Goal: Information Seeking & Learning: Learn about a topic

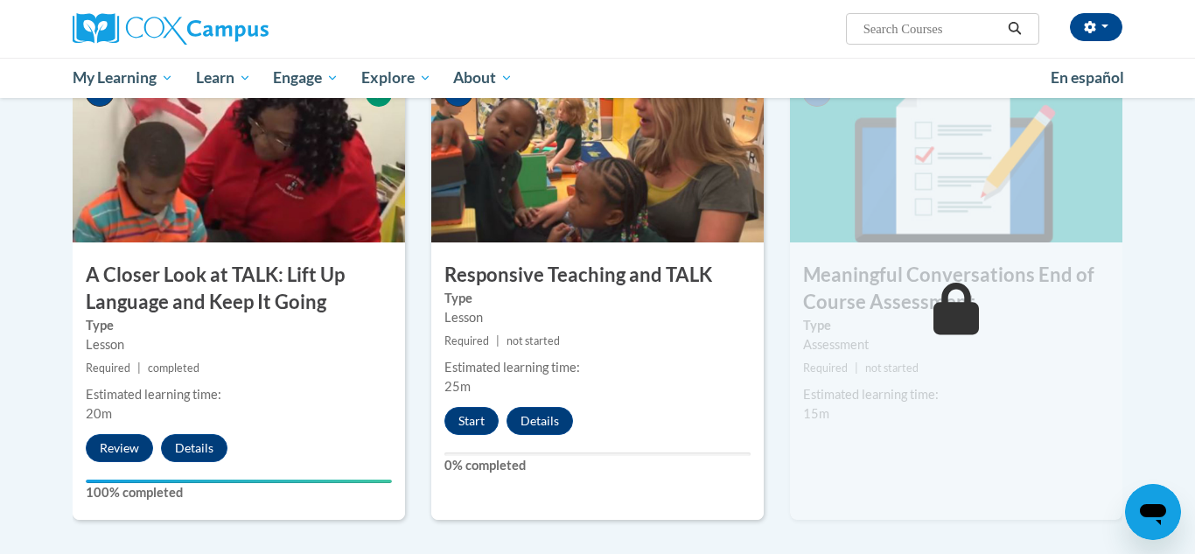
scroll to position [951, 0]
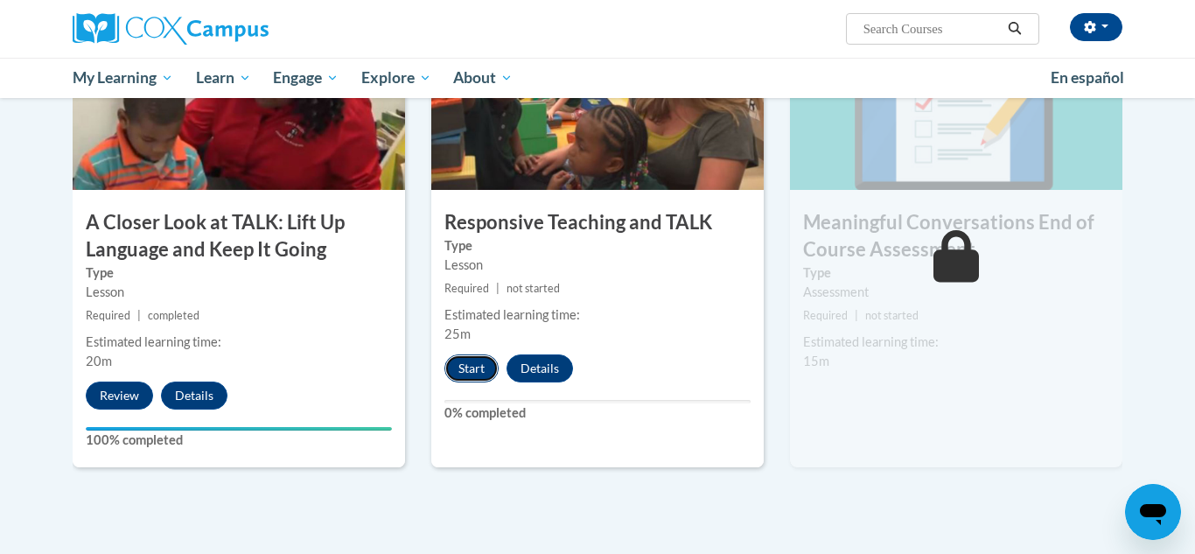
click at [478, 370] on button "Start" at bounding box center [471, 368] width 54 height 28
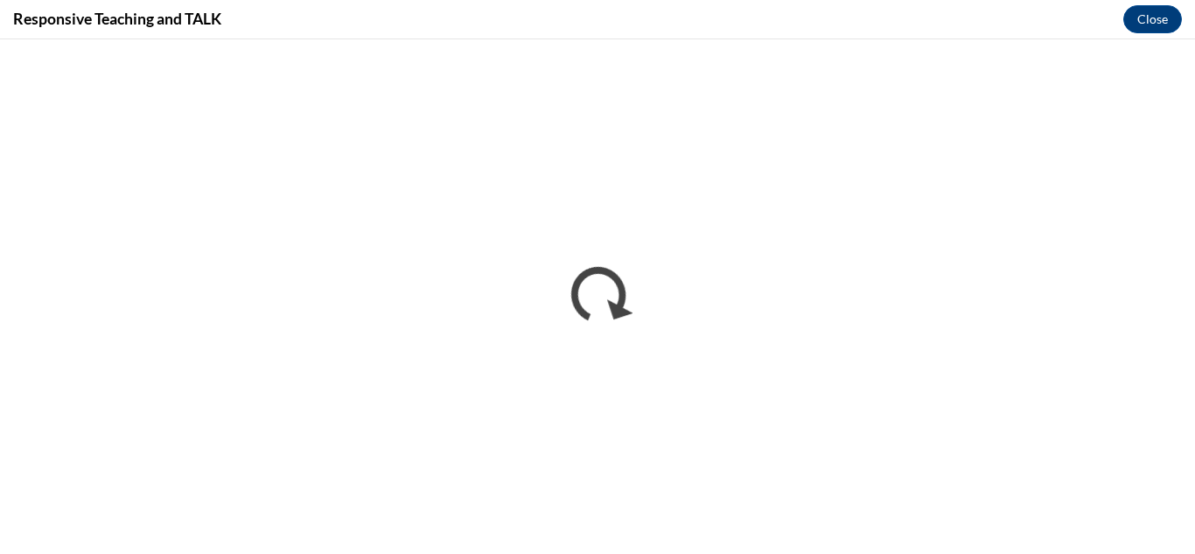
scroll to position [0, 0]
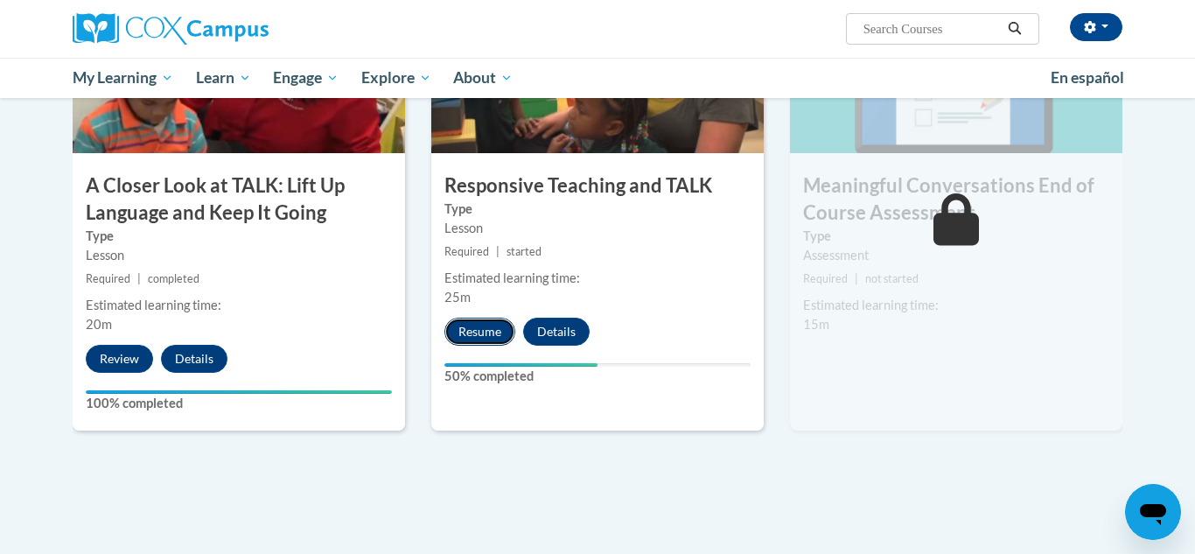
click at [467, 325] on button "Resume" at bounding box center [479, 332] width 71 height 28
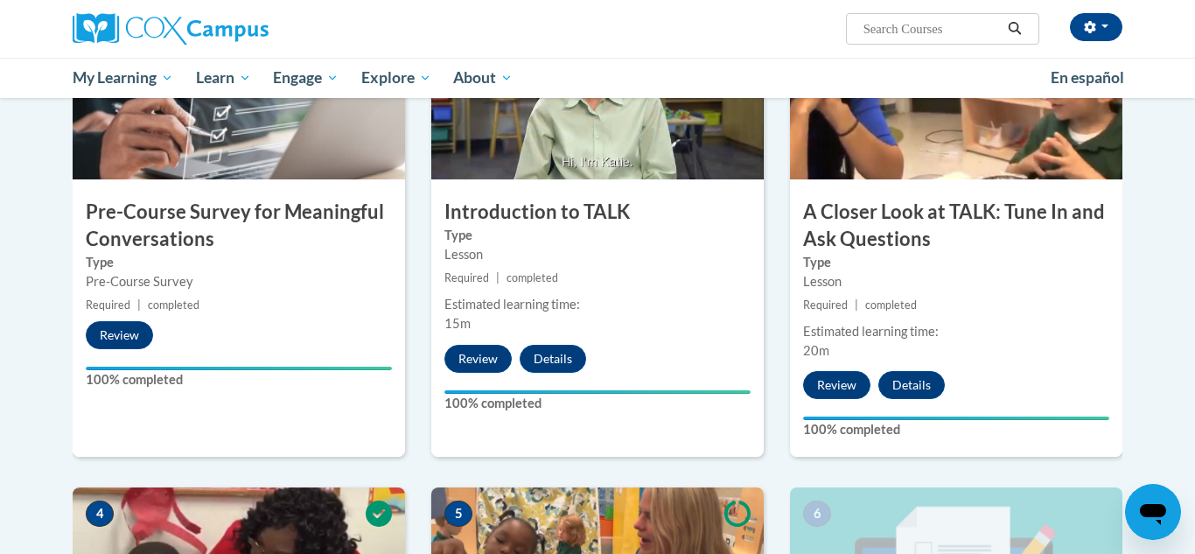
scroll to position [463, 0]
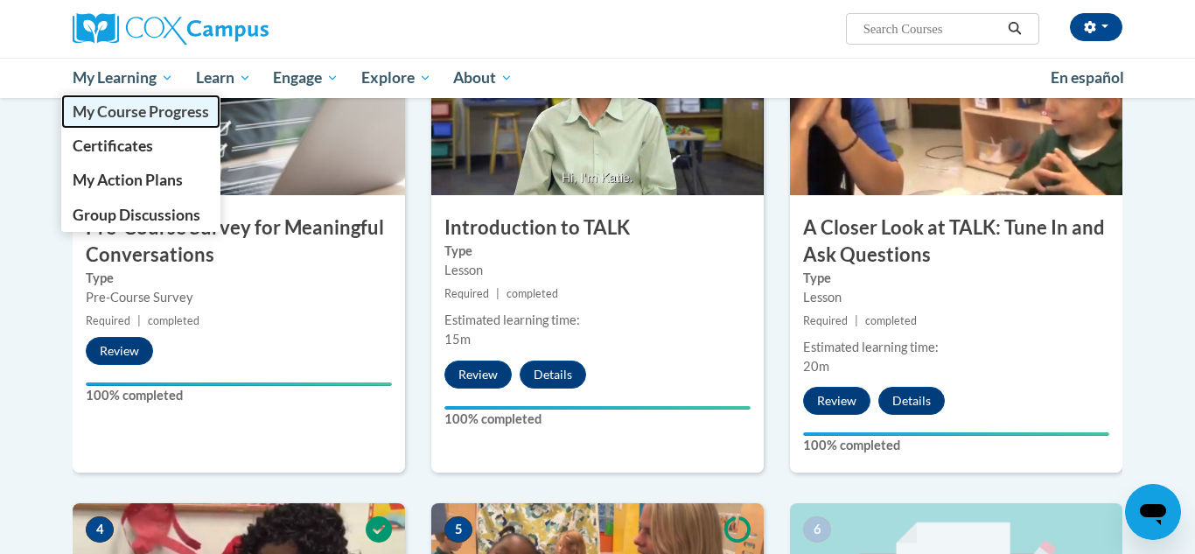
click at [113, 115] on span "My Course Progress" at bounding box center [141, 111] width 136 height 18
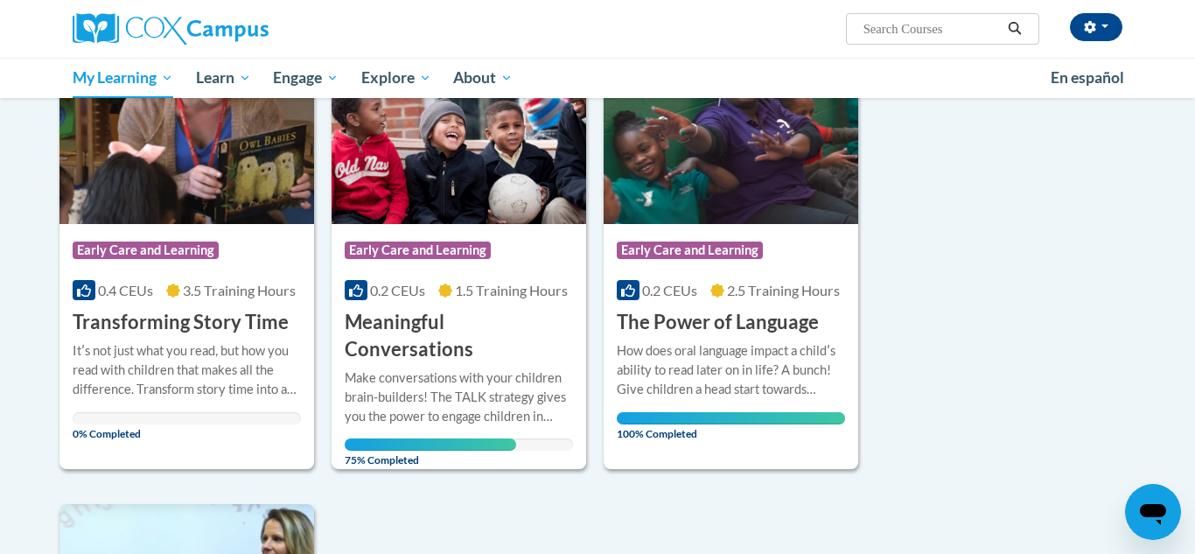
scroll to position [765, 0]
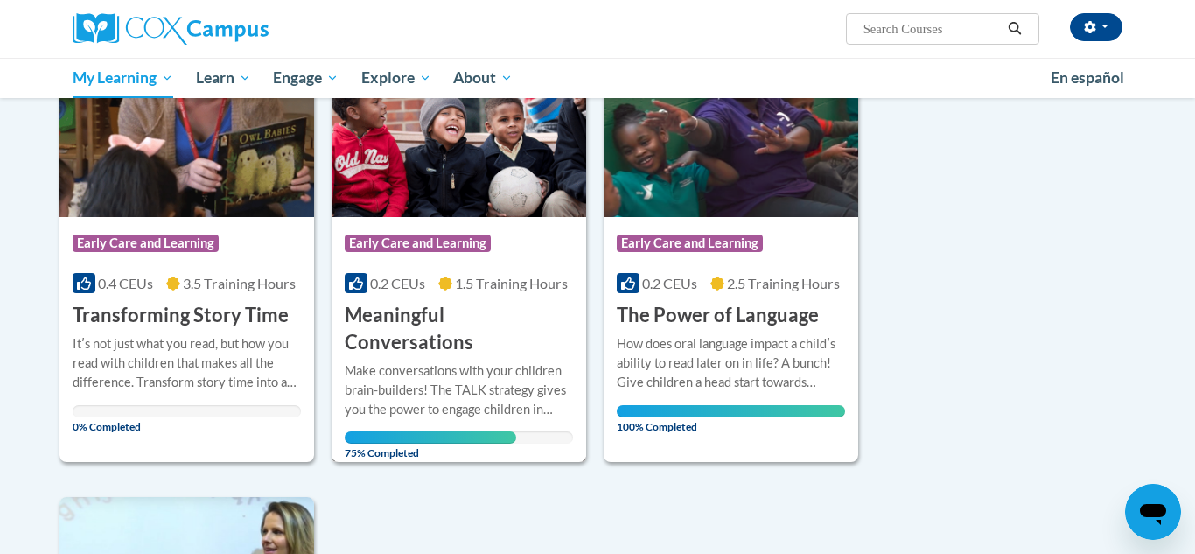
click at [423, 318] on h3 "Meaningful Conversations" at bounding box center [459, 329] width 228 height 54
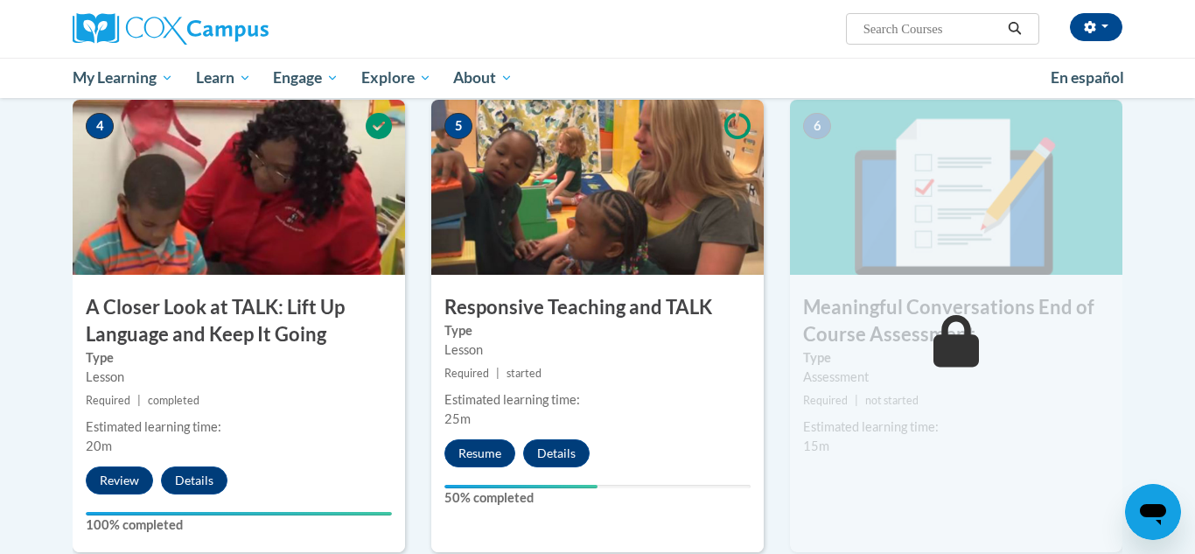
scroll to position [883, 0]
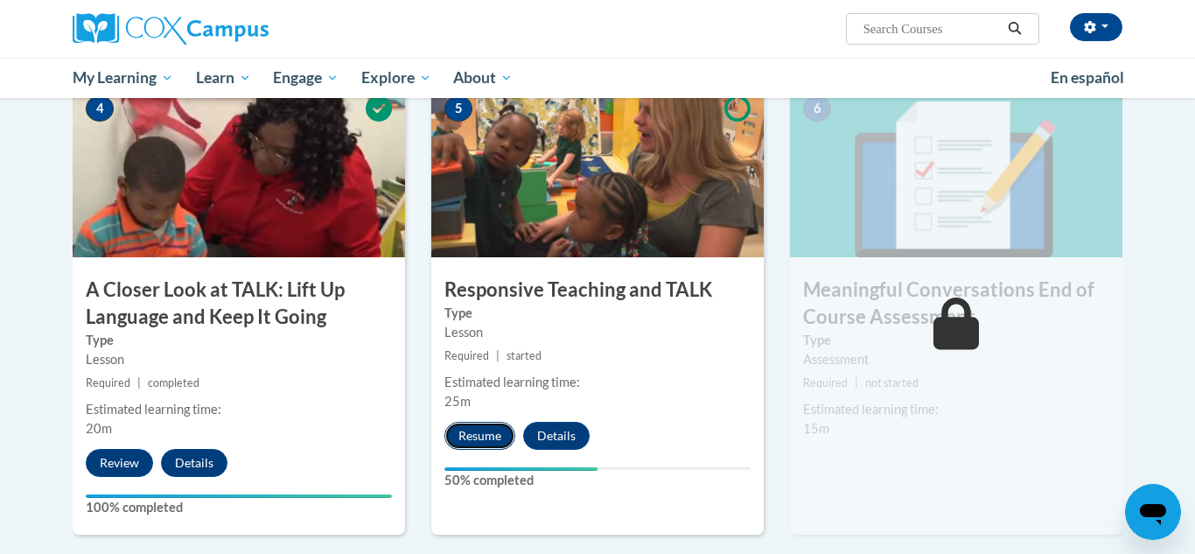
click at [471, 438] on button "Resume" at bounding box center [479, 436] width 71 height 28
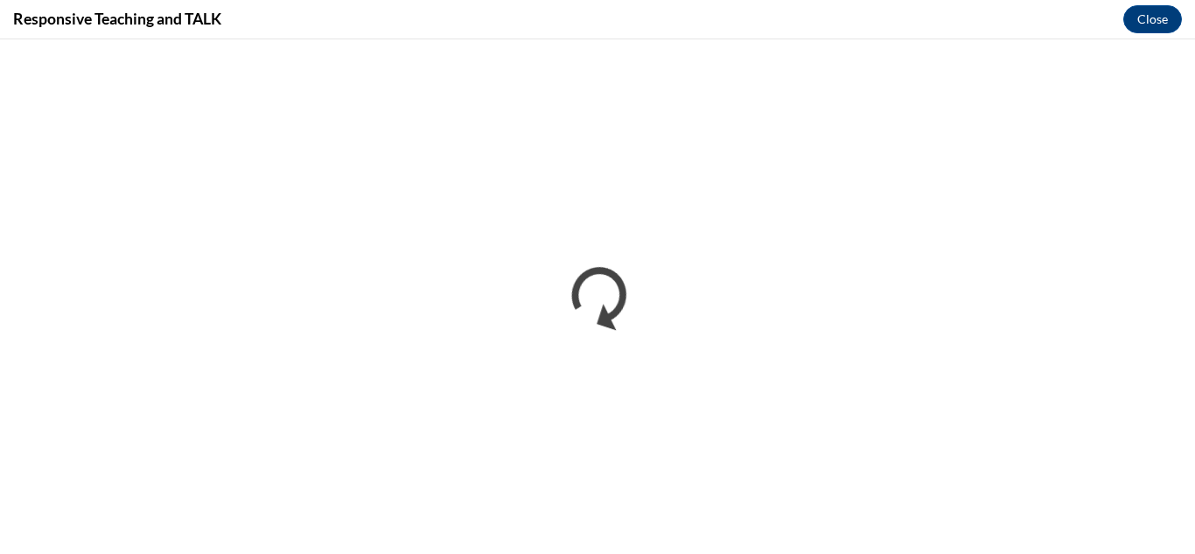
scroll to position [0, 0]
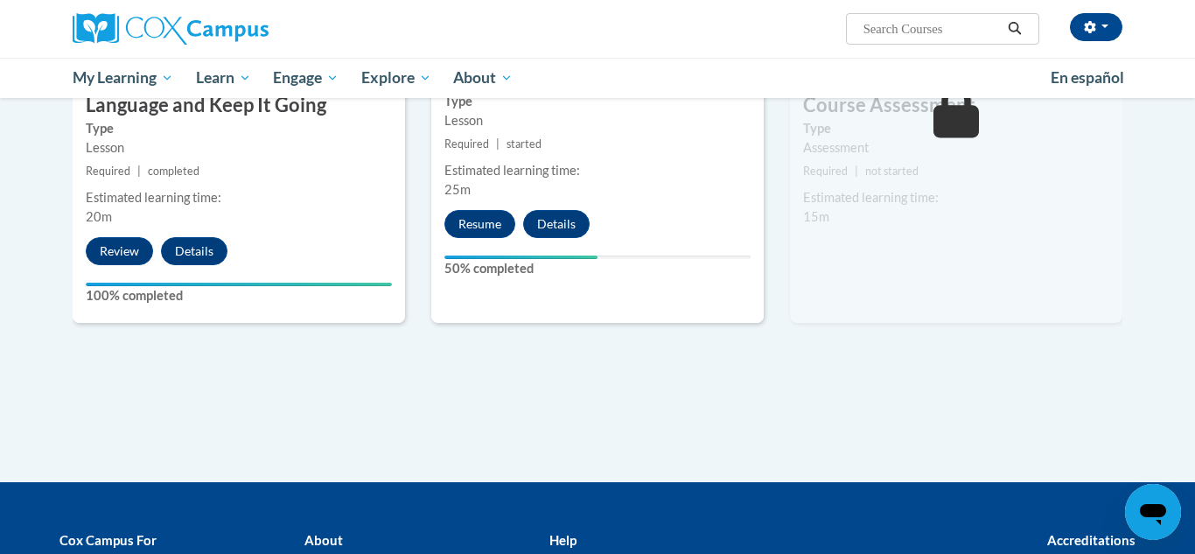
scroll to position [1122, 0]
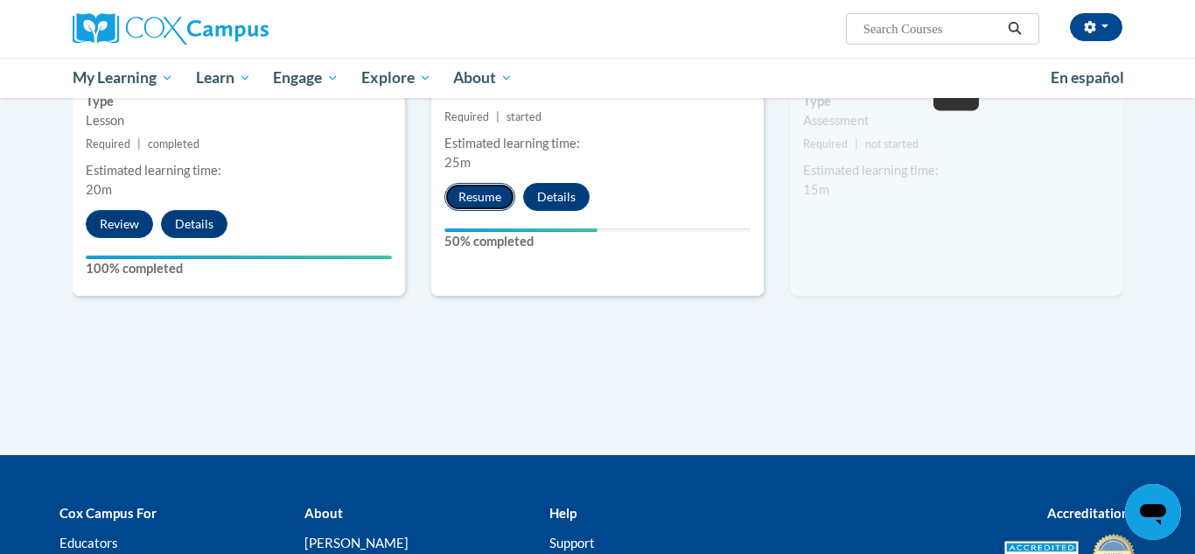
click at [476, 197] on button "Resume" at bounding box center [479, 197] width 71 height 28
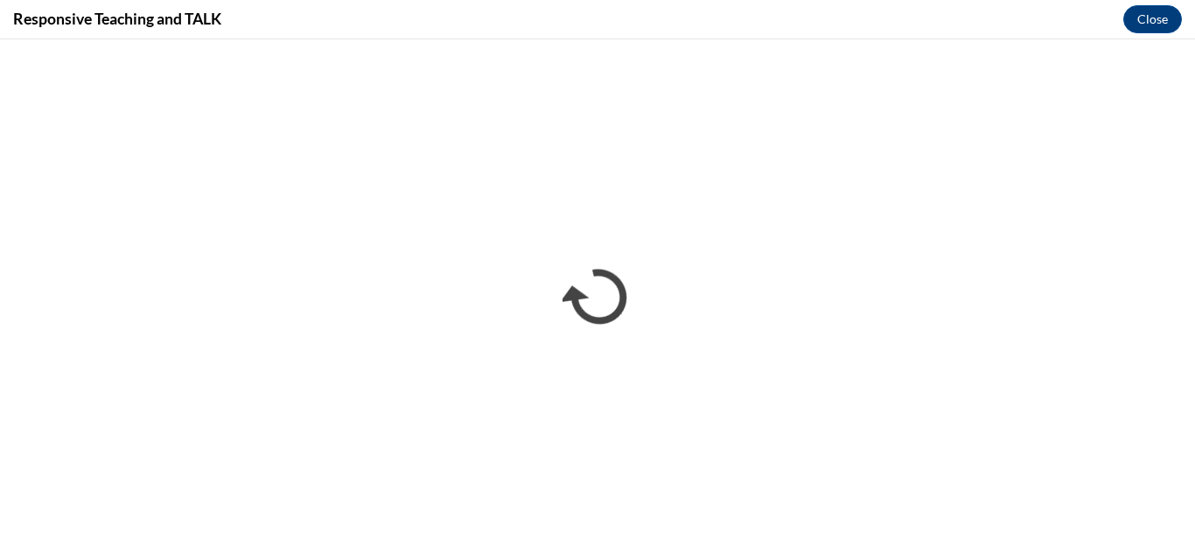
scroll to position [0, 0]
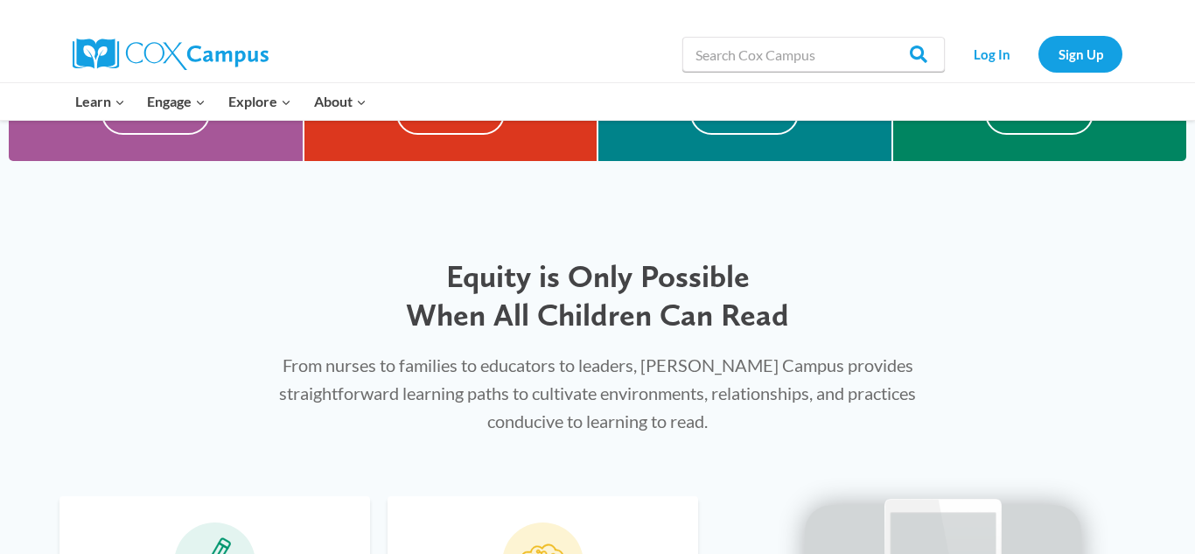
scroll to position [637, 0]
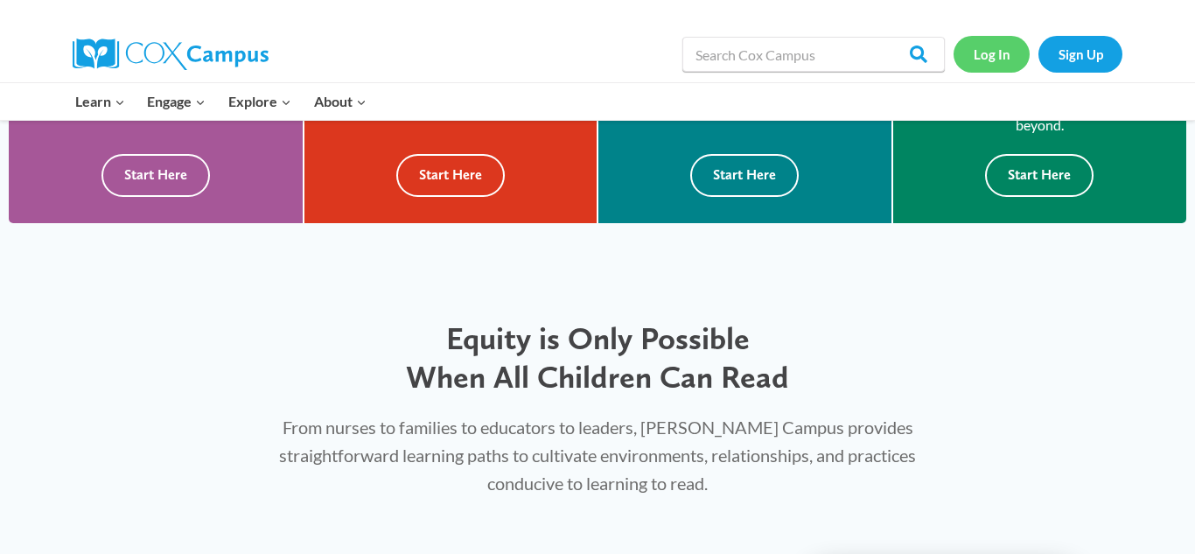
click at [1003, 52] on link "Log In" at bounding box center [991, 54] width 76 height 36
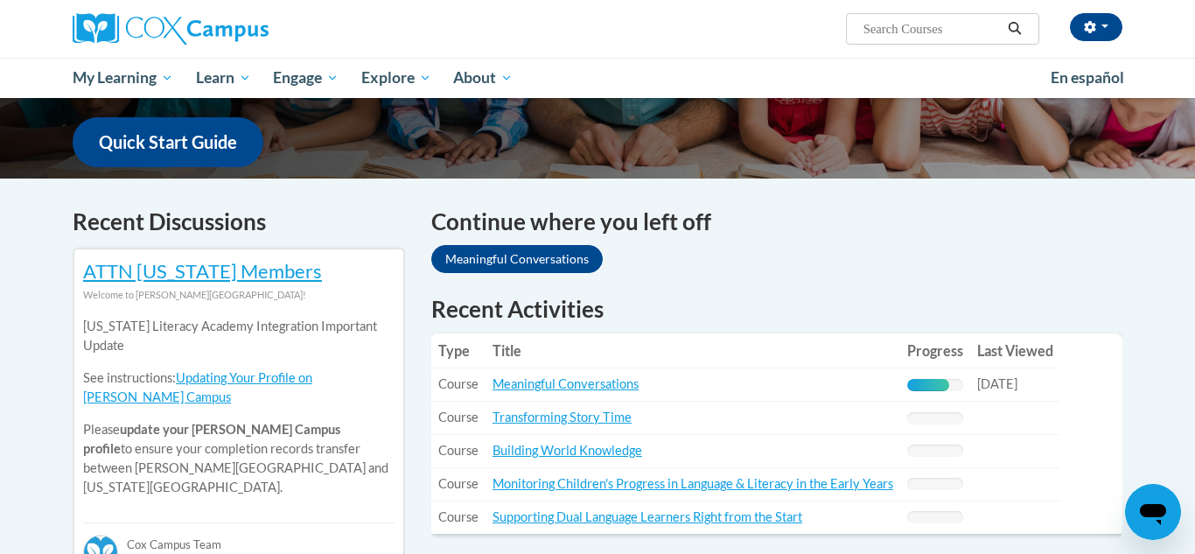
scroll to position [436, 0]
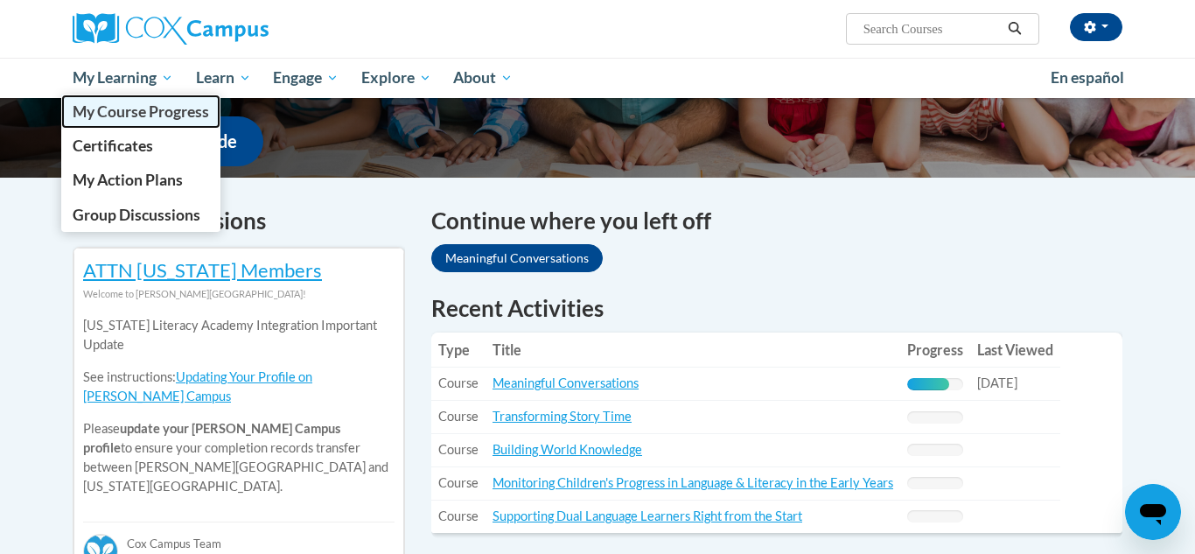
click at [133, 111] on span "My Course Progress" at bounding box center [141, 111] width 136 height 18
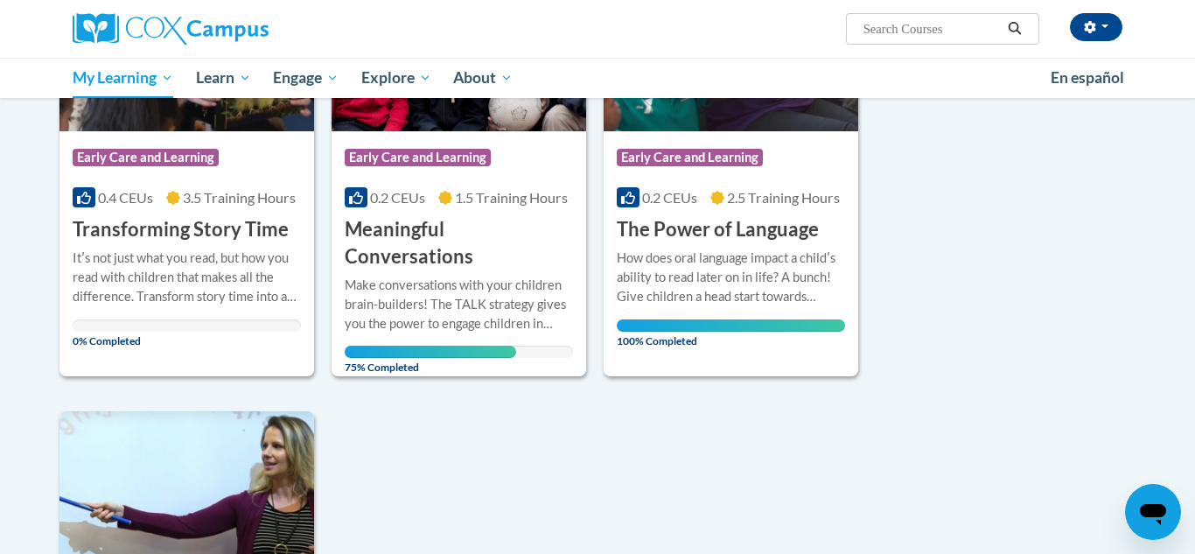
scroll to position [926, 0]
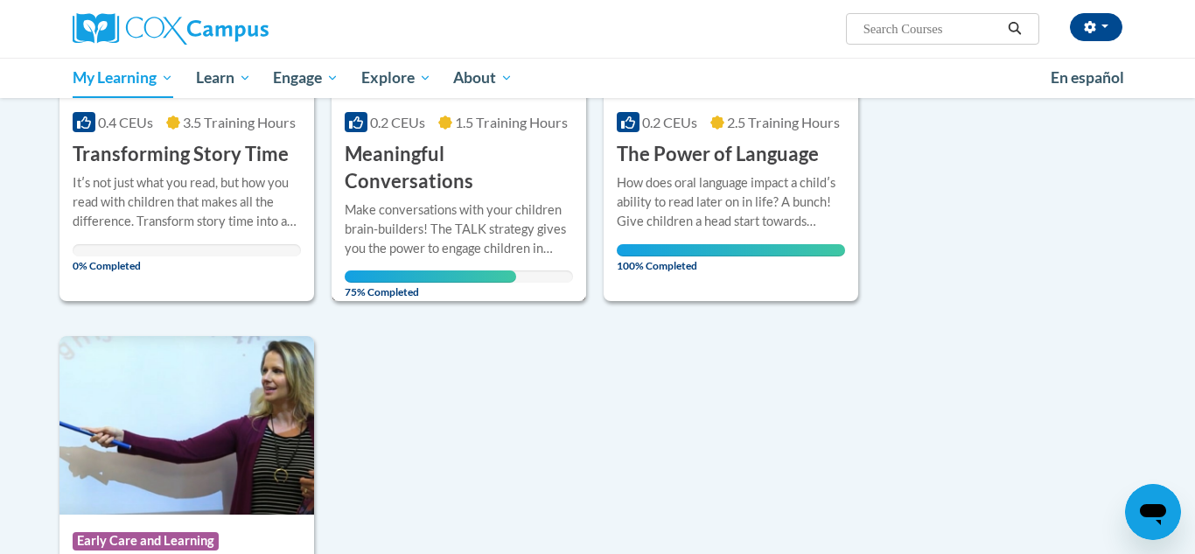
click at [436, 154] on h3 "Meaningful Conversations" at bounding box center [459, 168] width 228 height 54
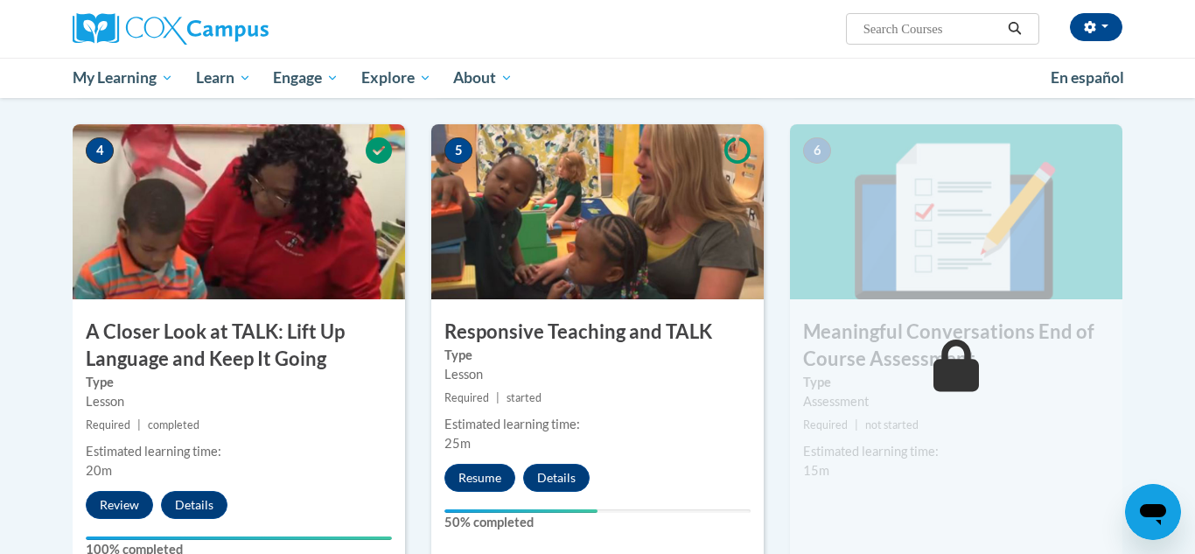
scroll to position [923, 0]
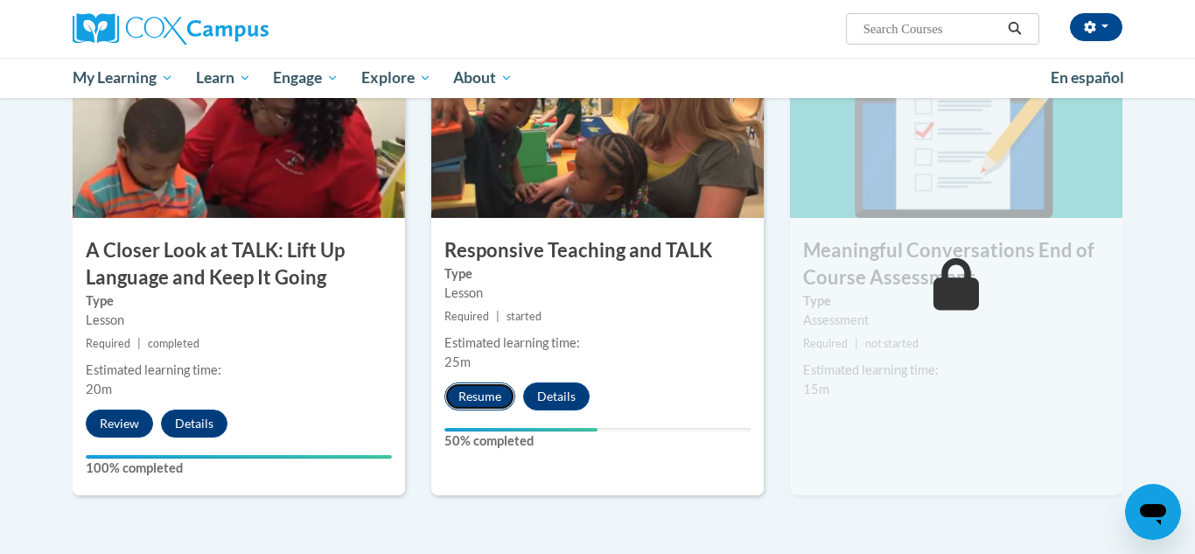
click at [482, 394] on button "Resume" at bounding box center [479, 396] width 71 height 28
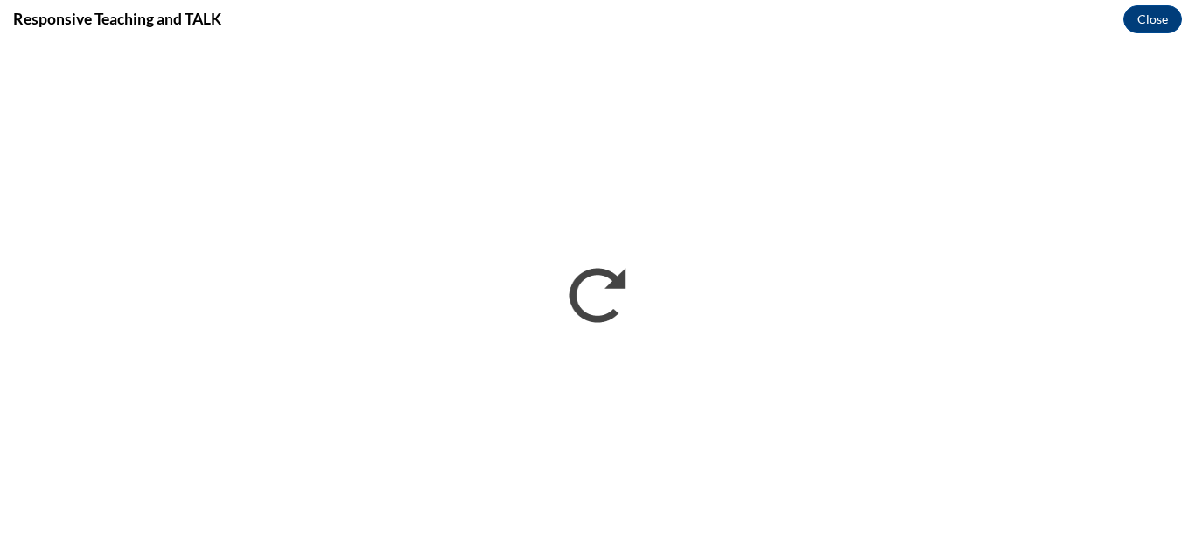
scroll to position [0, 0]
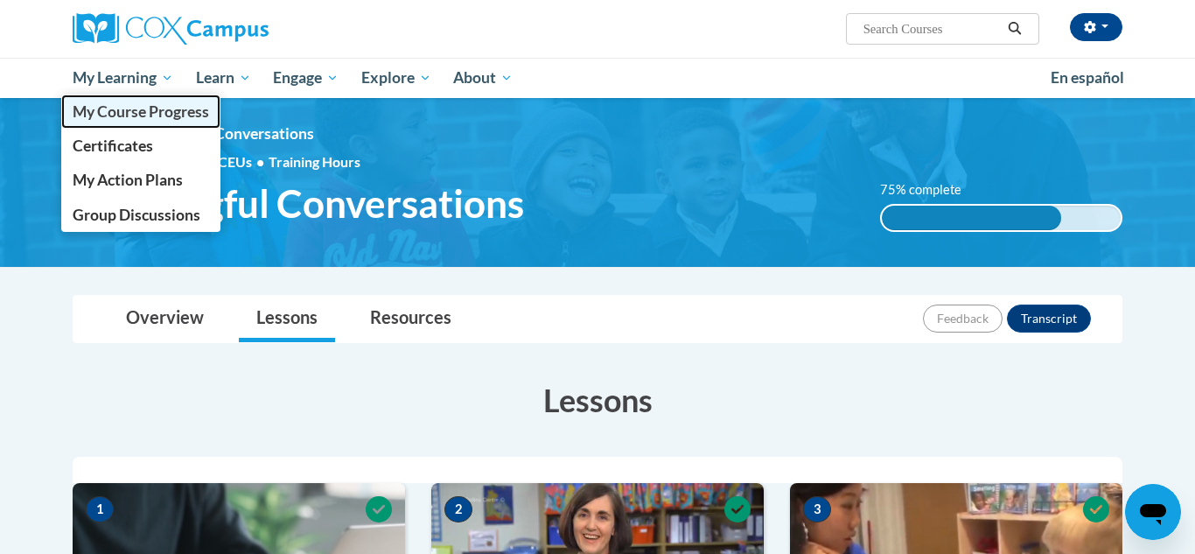
click at [148, 109] on span "My Course Progress" at bounding box center [141, 111] width 136 height 18
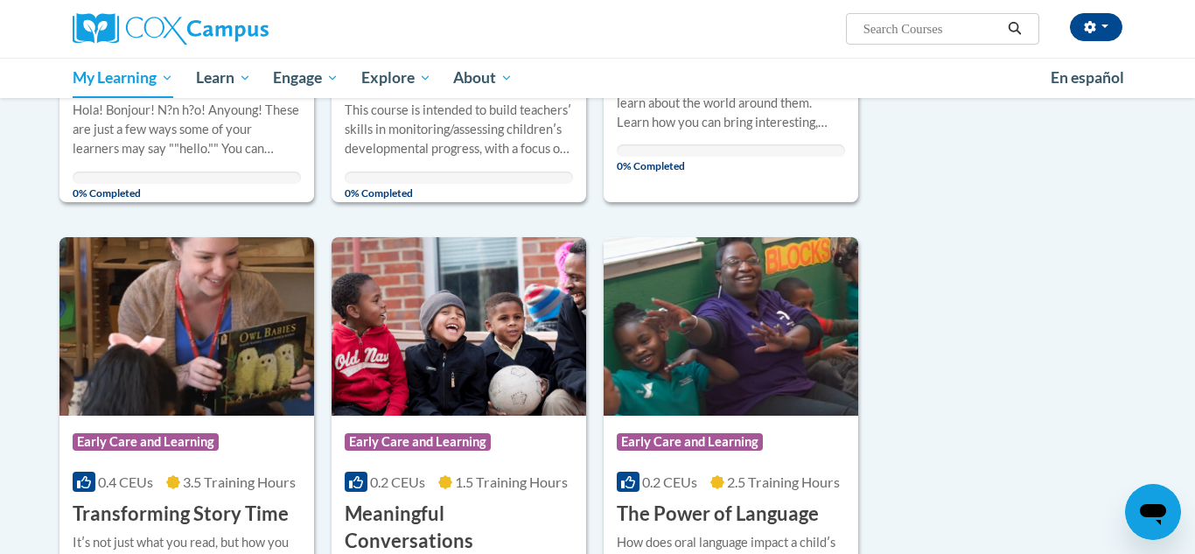
scroll to position [845, 0]
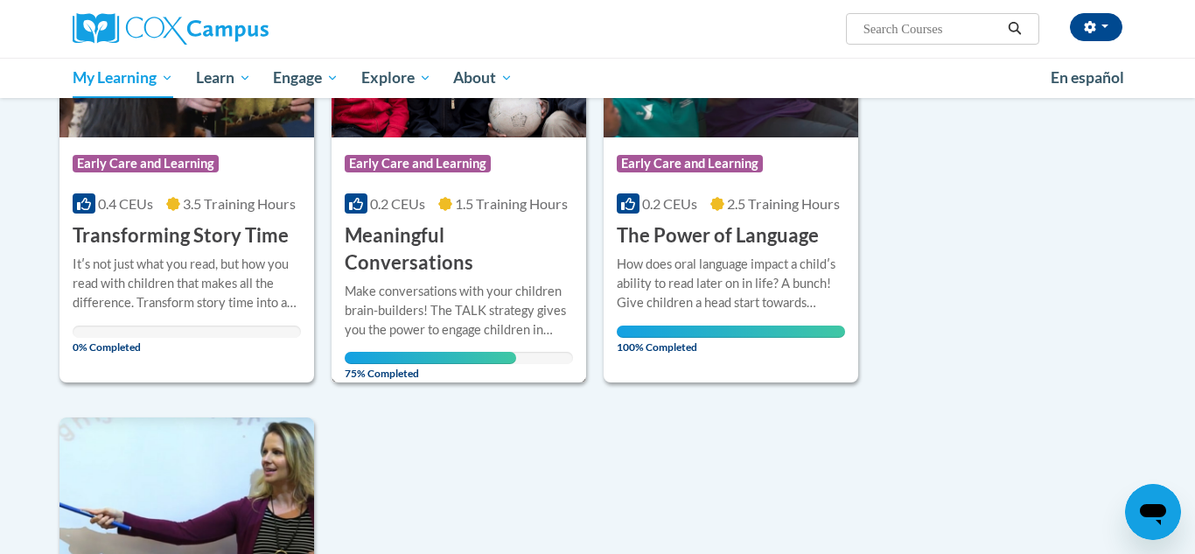
click at [439, 229] on h3 "Meaningful Conversations" at bounding box center [459, 249] width 228 height 54
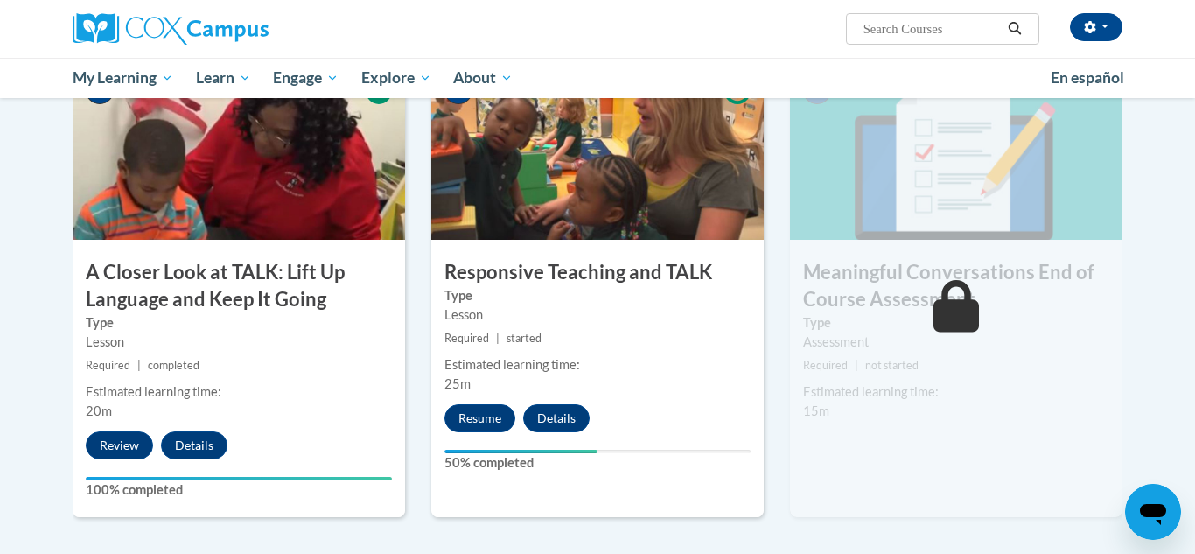
scroll to position [904, 0]
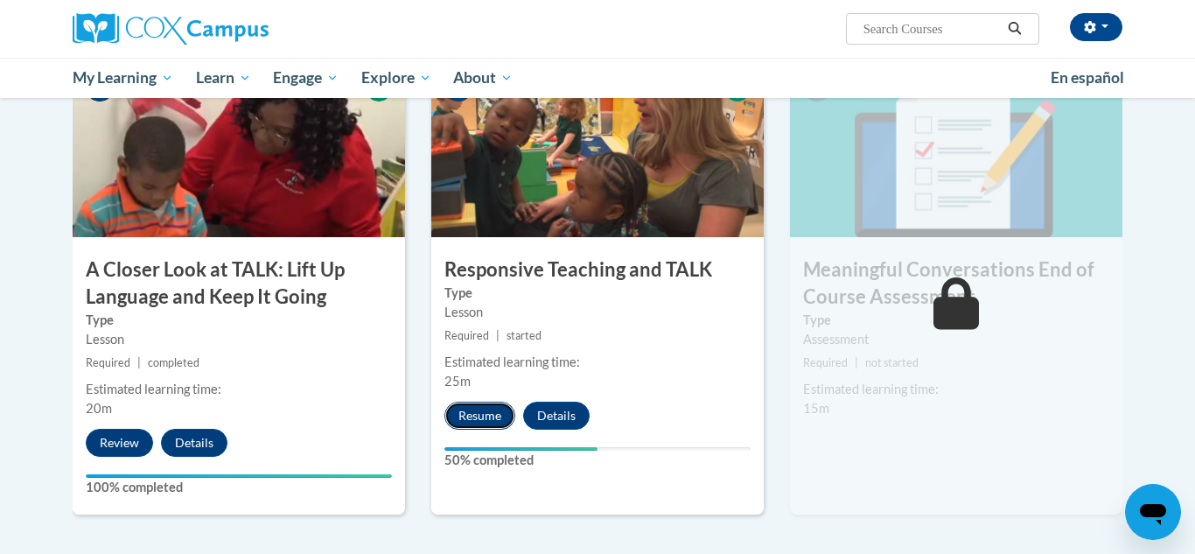
click at [482, 409] on button "Resume" at bounding box center [479, 415] width 71 height 28
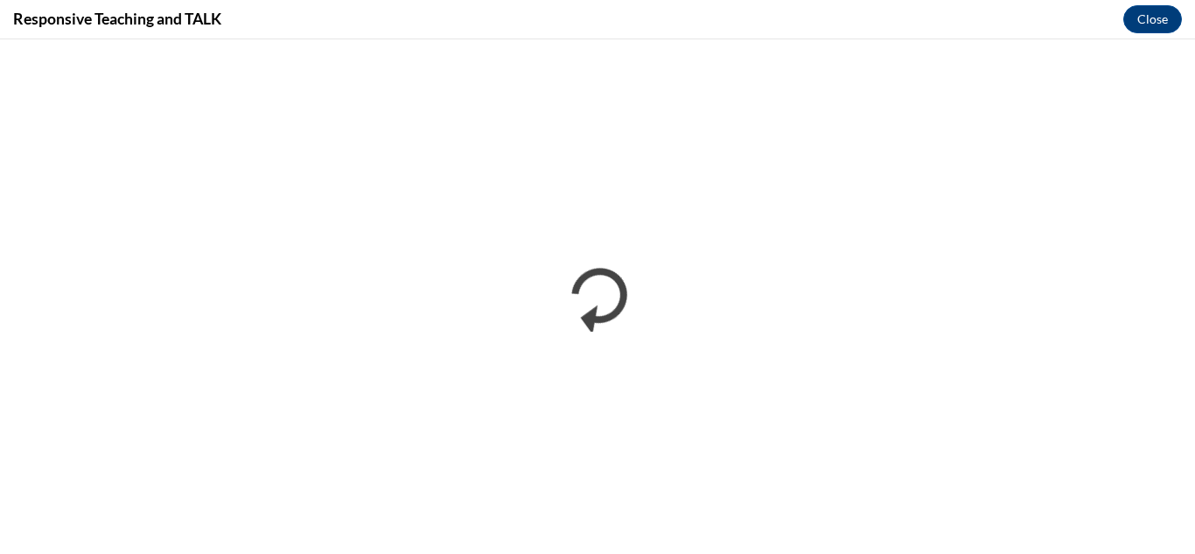
scroll to position [0, 0]
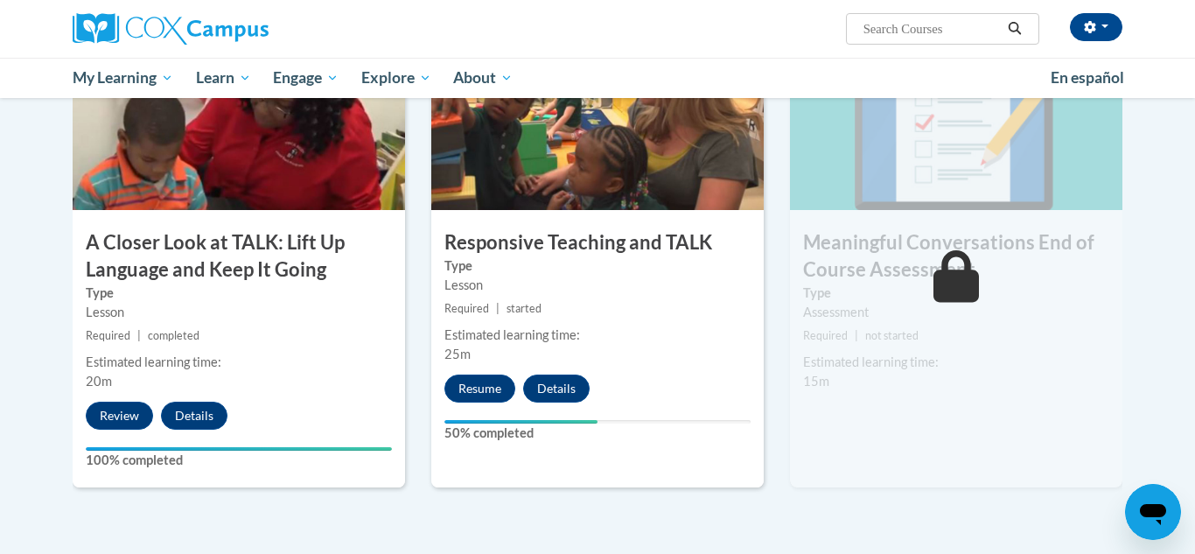
scroll to position [995, 0]
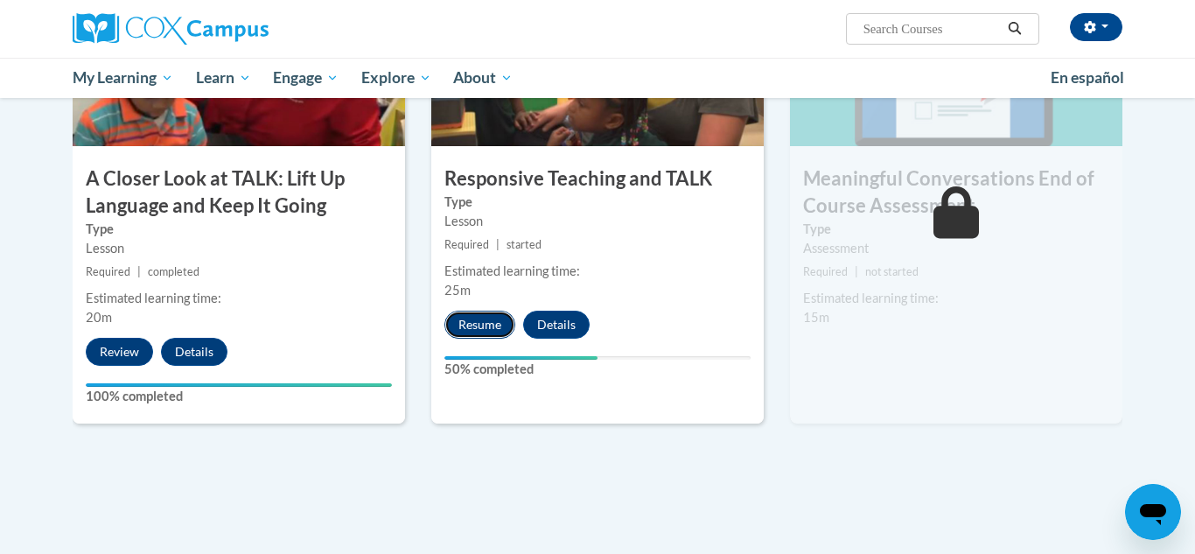
click at [471, 319] on button "Resume" at bounding box center [479, 325] width 71 height 28
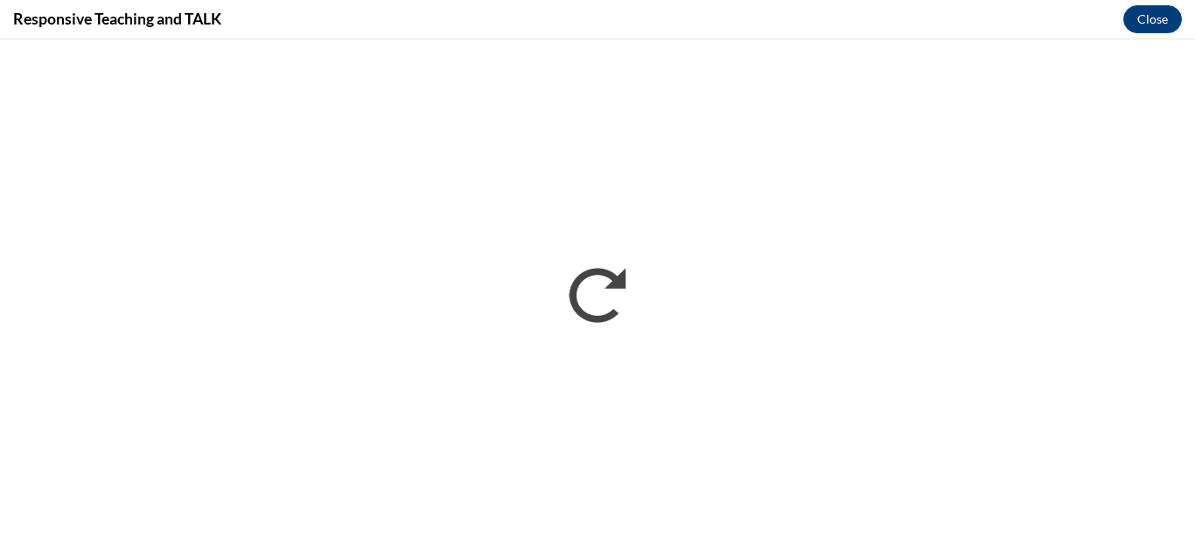
scroll to position [0, 0]
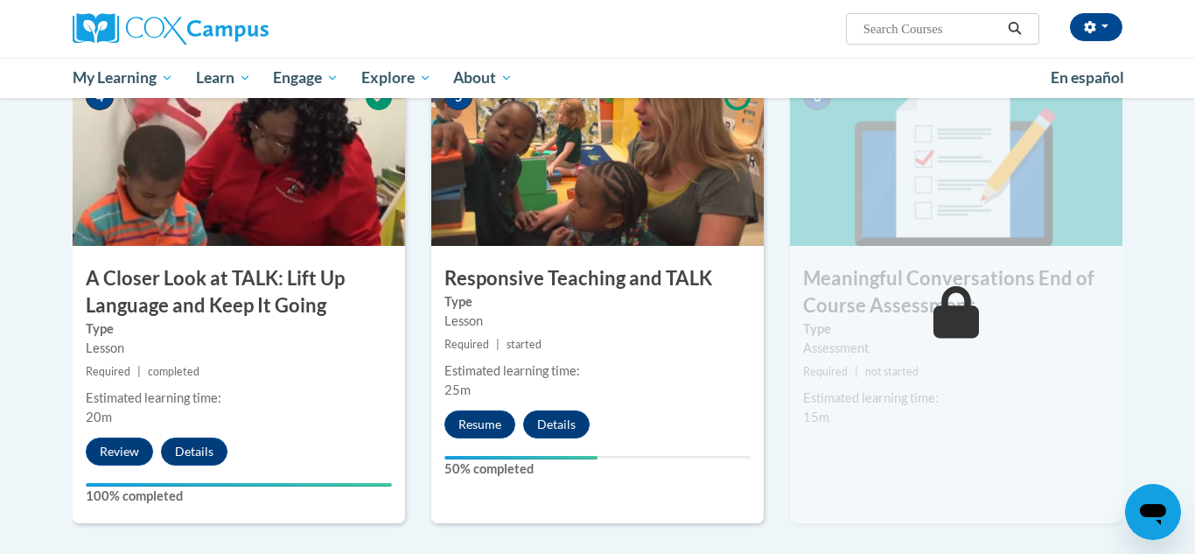
scroll to position [913, 0]
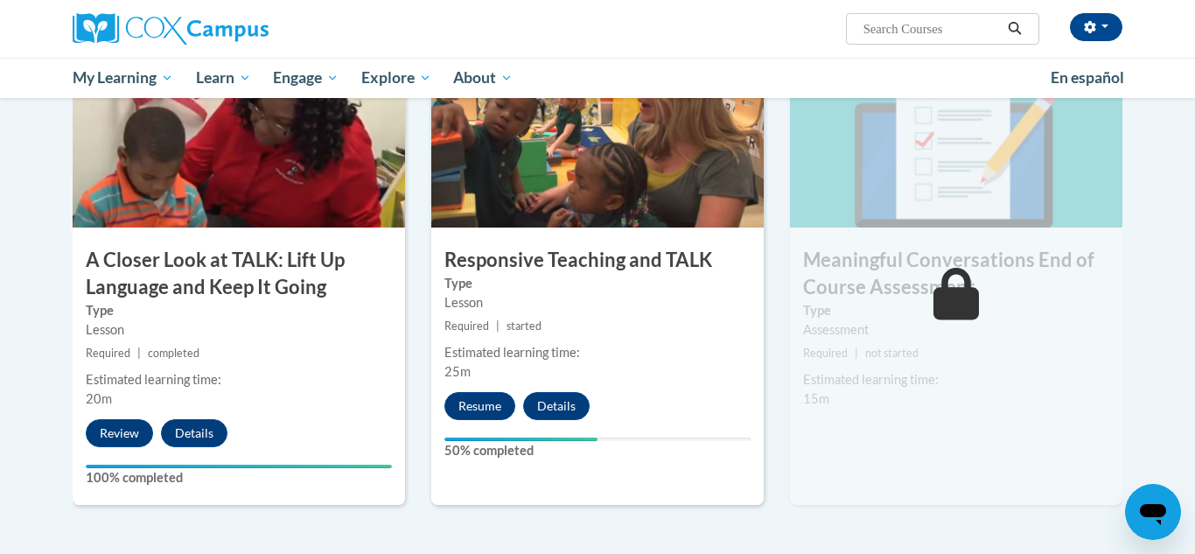
click at [911, 455] on div "6 Meaningful Conversations End of Course Assessment Type Assessment Required | …" at bounding box center [956, 278] width 332 height 452
click at [552, 258] on h3 "Responsive Teaching and TALK" at bounding box center [597, 260] width 332 height 27
click at [563, 404] on button "Details" at bounding box center [556, 406] width 66 height 28
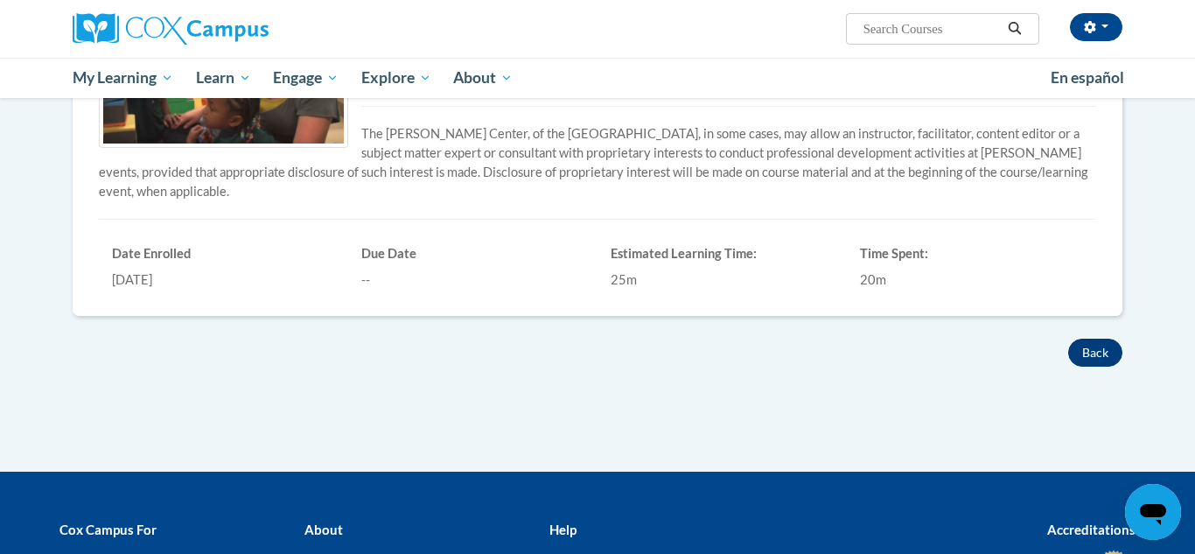
scroll to position [448, 0]
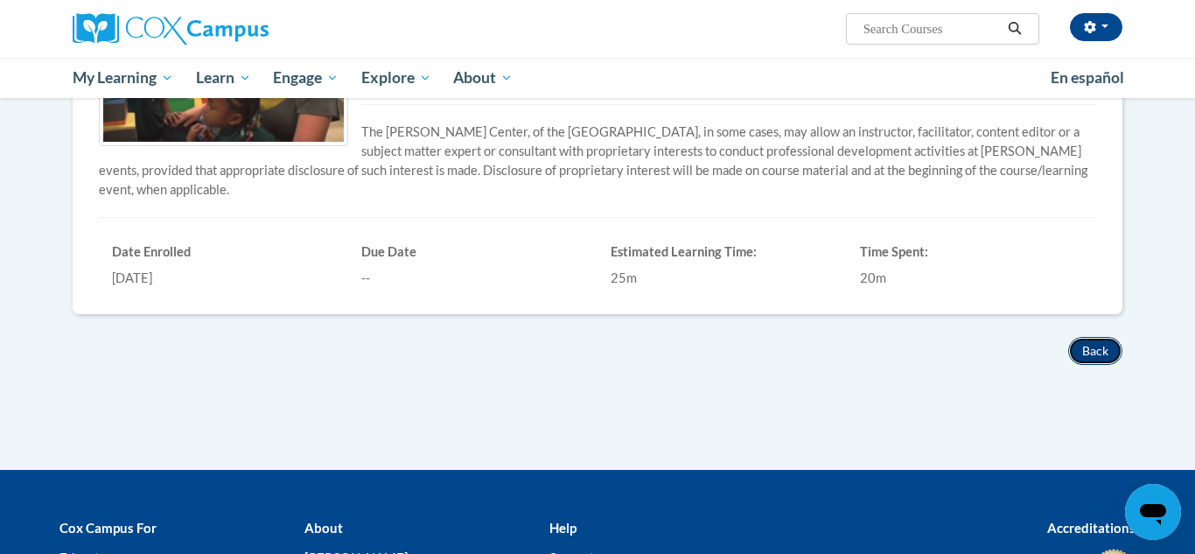
click at [1099, 359] on button "Back" at bounding box center [1095, 351] width 54 height 28
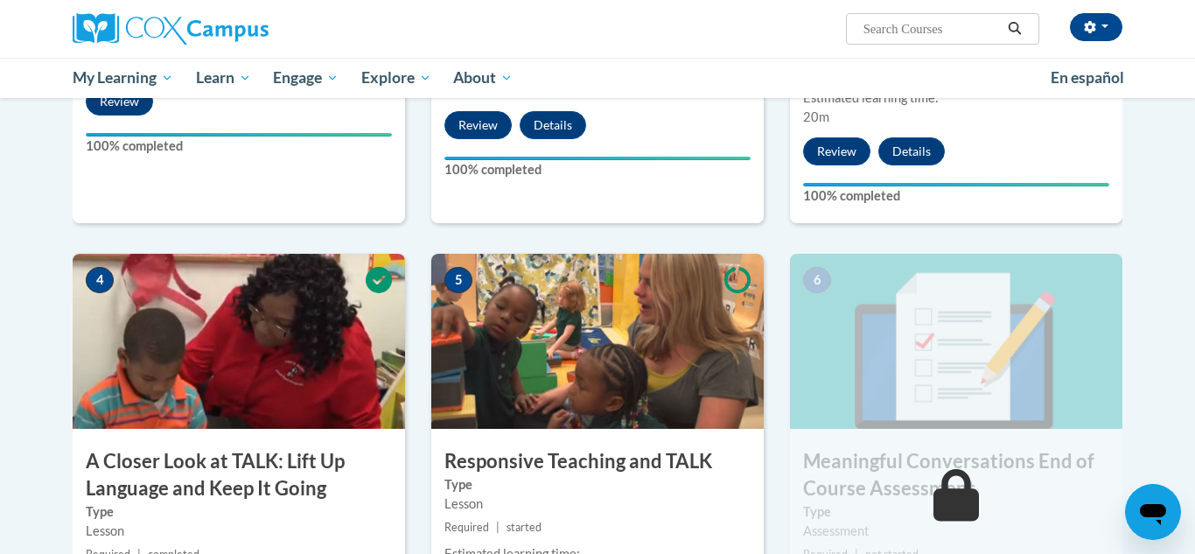
scroll to position [883, 0]
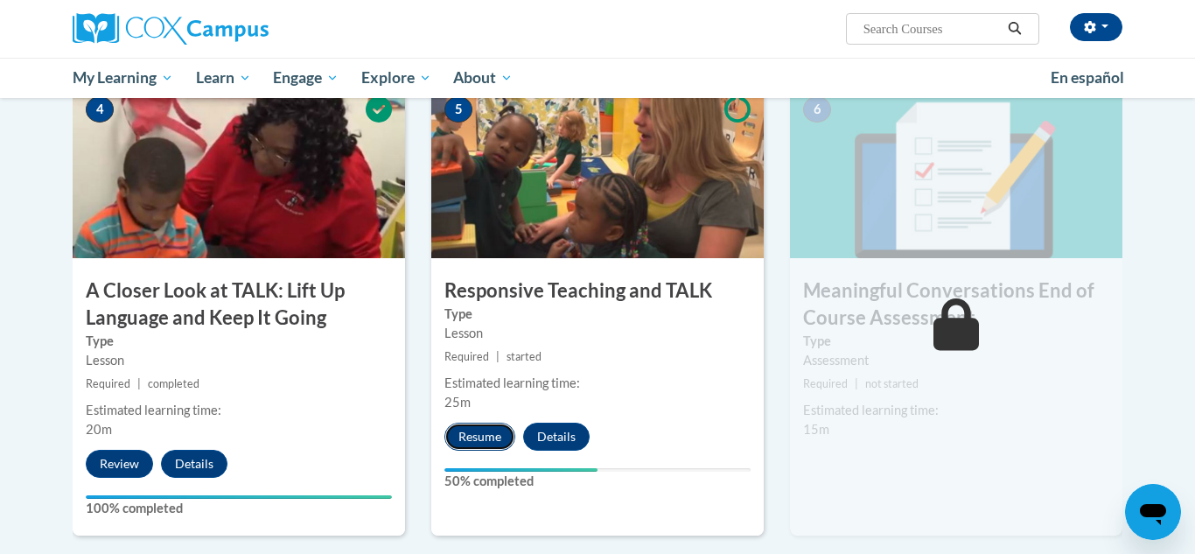
click at [486, 433] on button "Resume" at bounding box center [479, 436] width 71 height 28
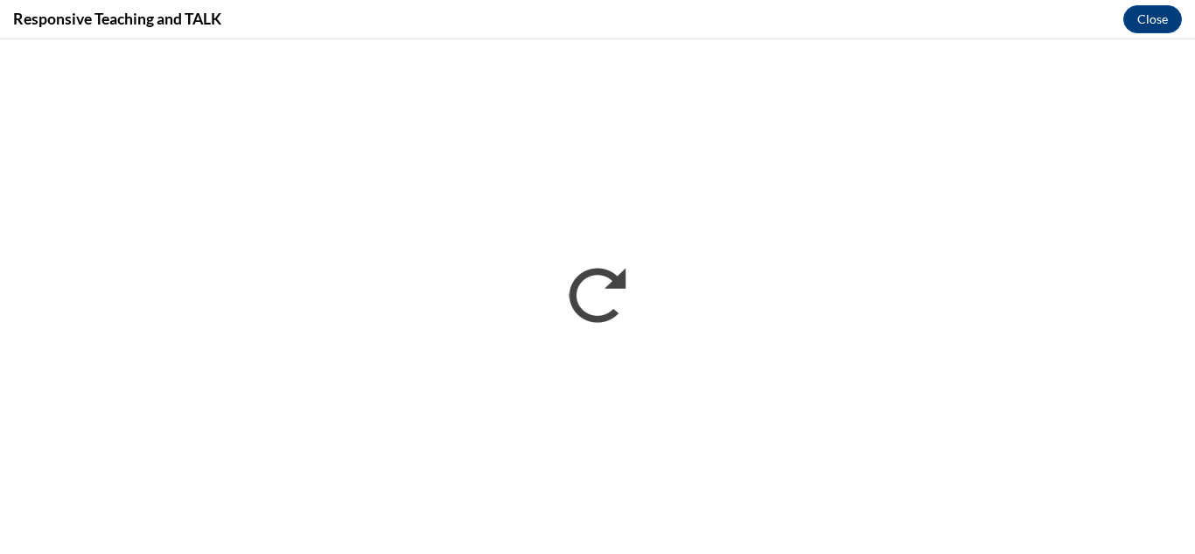
scroll to position [0, 0]
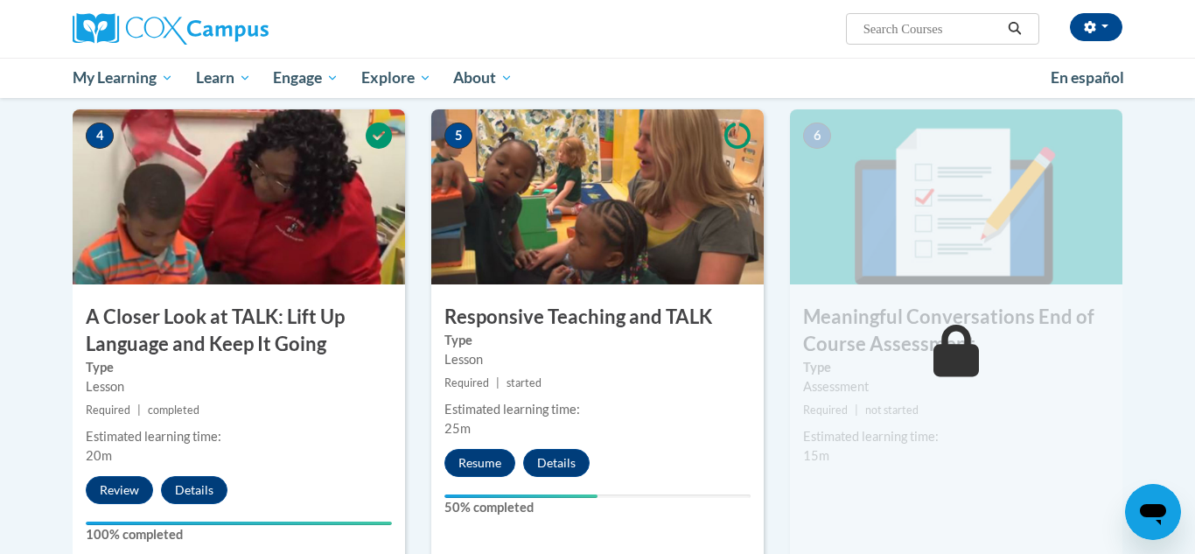
scroll to position [868, 0]
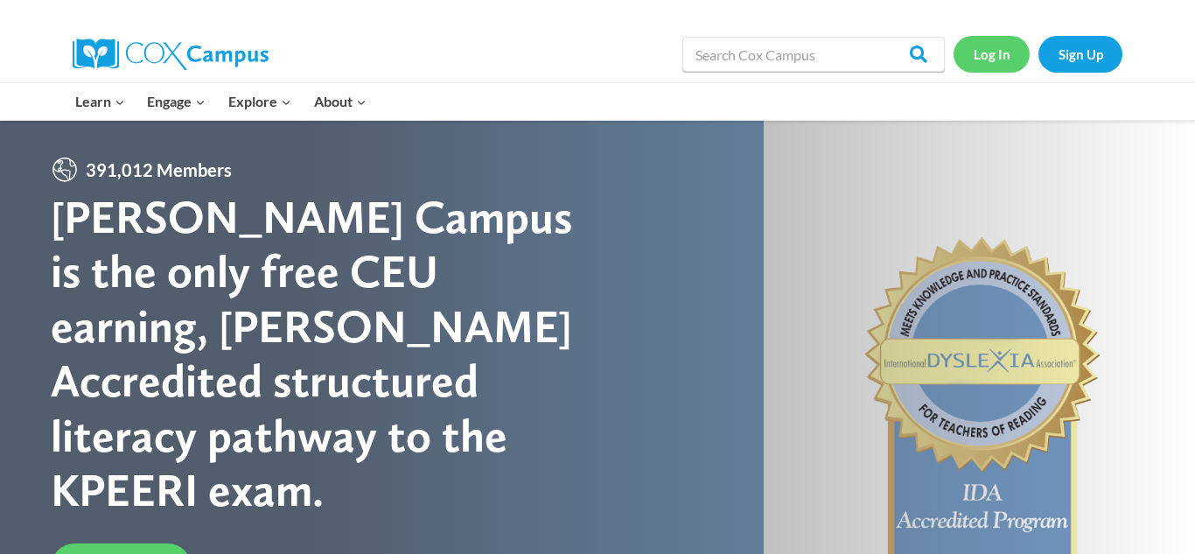
click at [1009, 55] on link "Log In" at bounding box center [991, 54] width 76 height 36
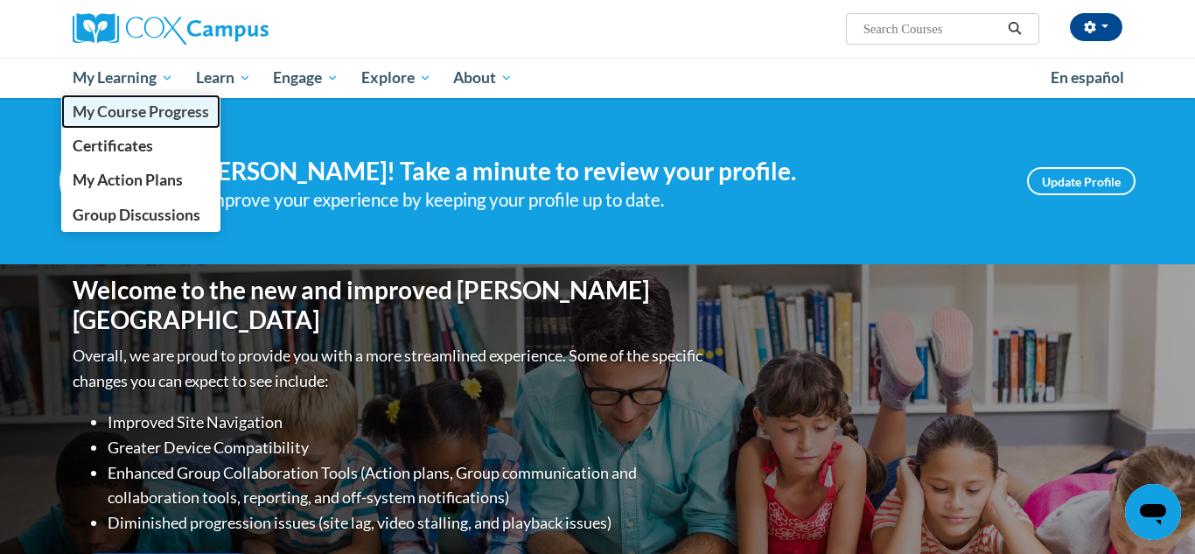
click at [123, 111] on span "My Course Progress" at bounding box center [141, 111] width 136 height 18
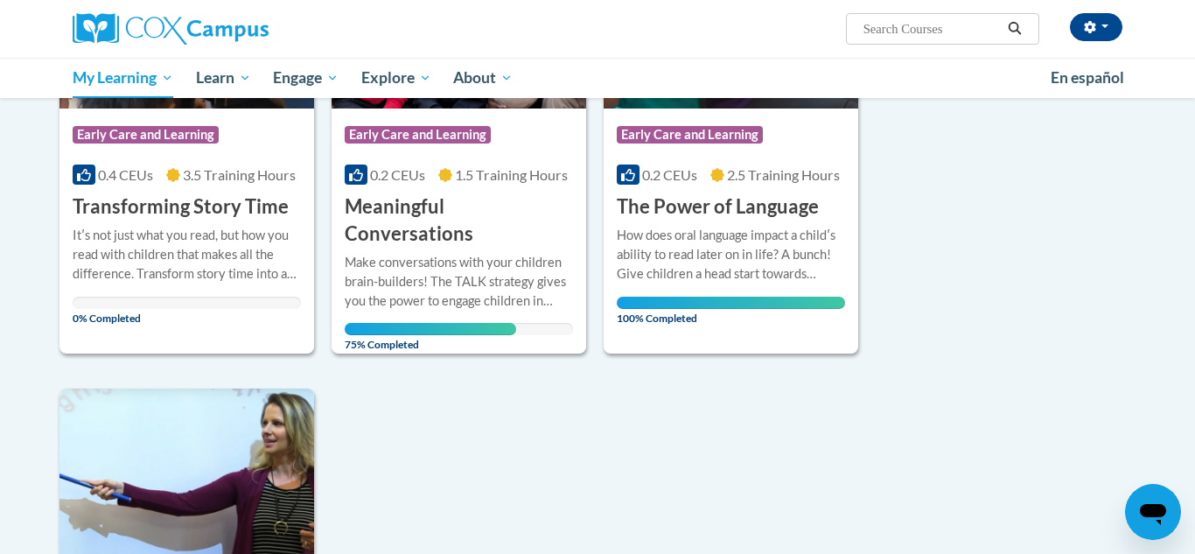
scroll to position [910, 0]
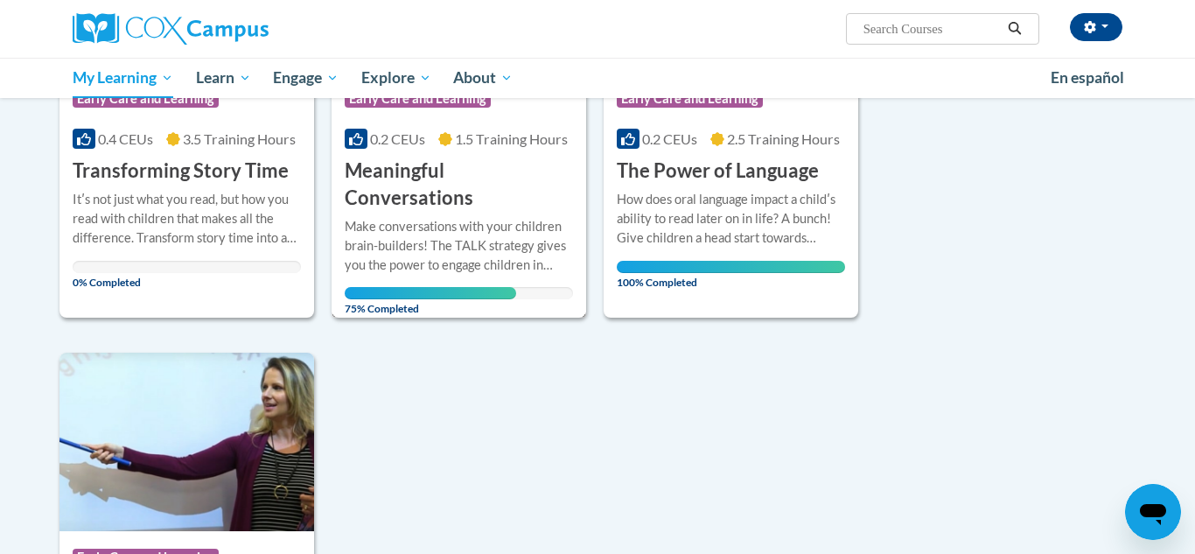
click at [418, 175] on h3 "Meaningful Conversations" at bounding box center [459, 184] width 228 height 54
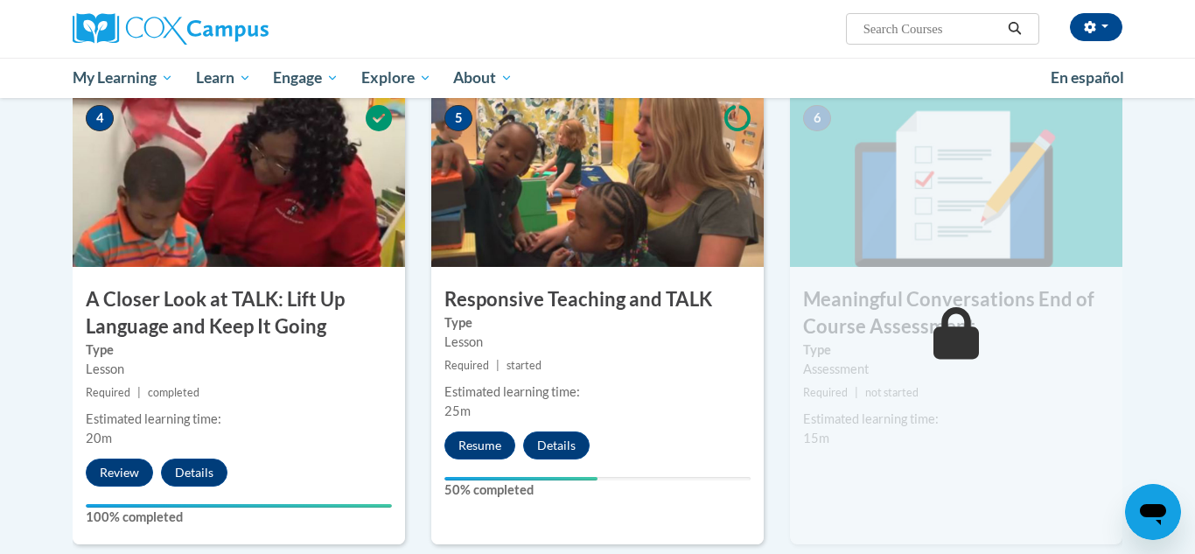
scroll to position [875, 0]
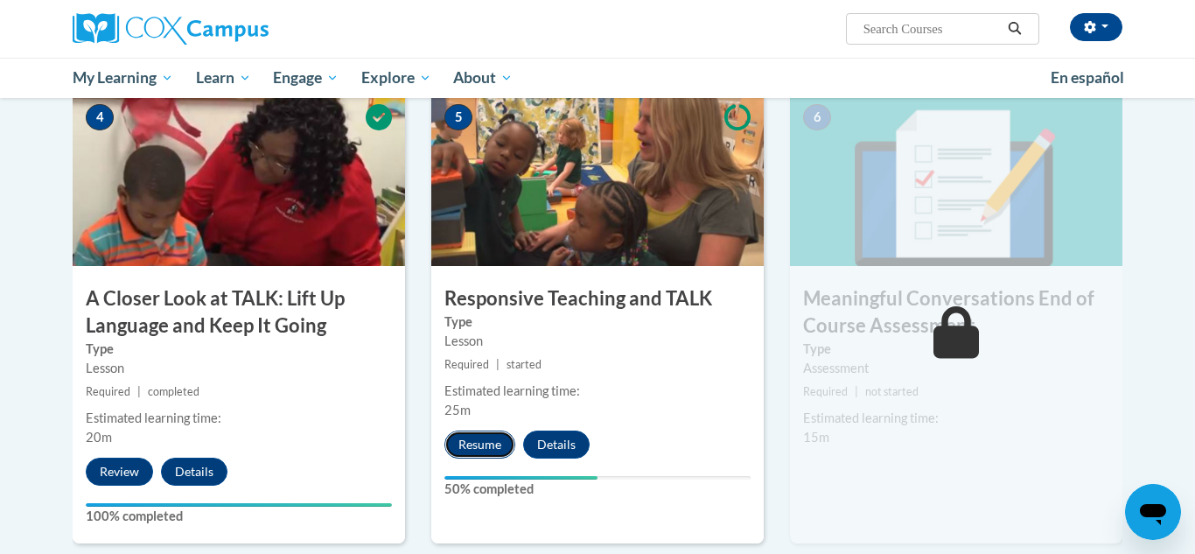
click at [486, 446] on button "Resume" at bounding box center [479, 444] width 71 height 28
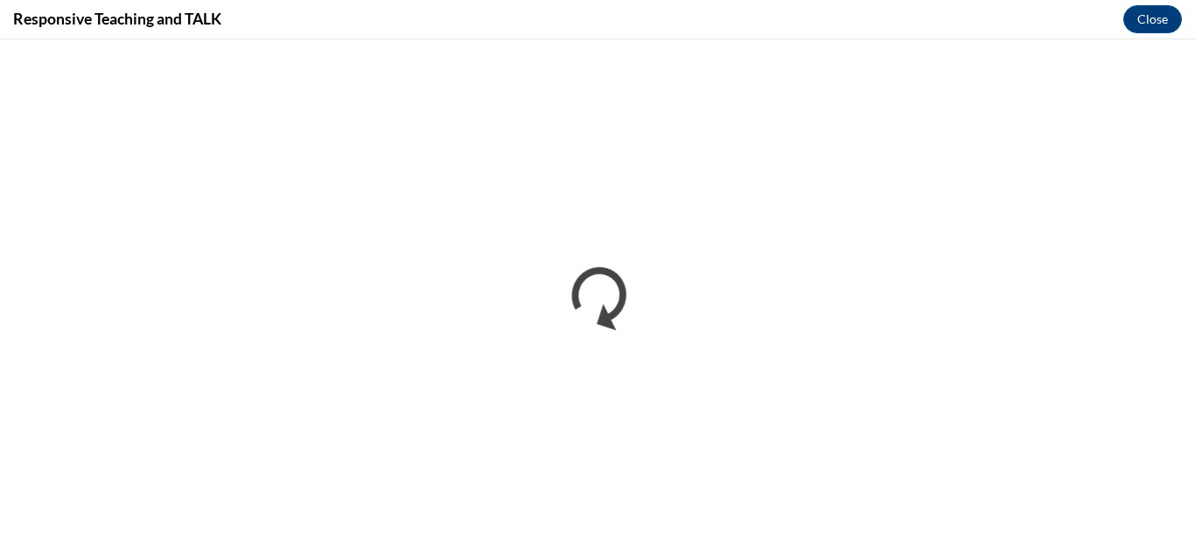
scroll to position [0, 0]
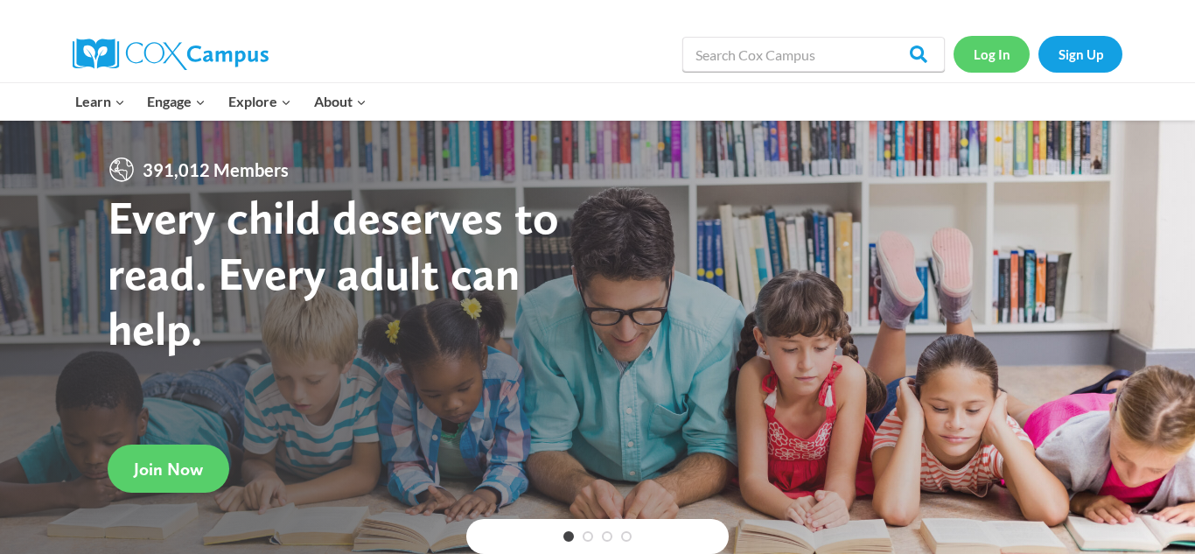
click at [987, 59] on link "Log In" at bounding box center [991, 54] width 76 height 36
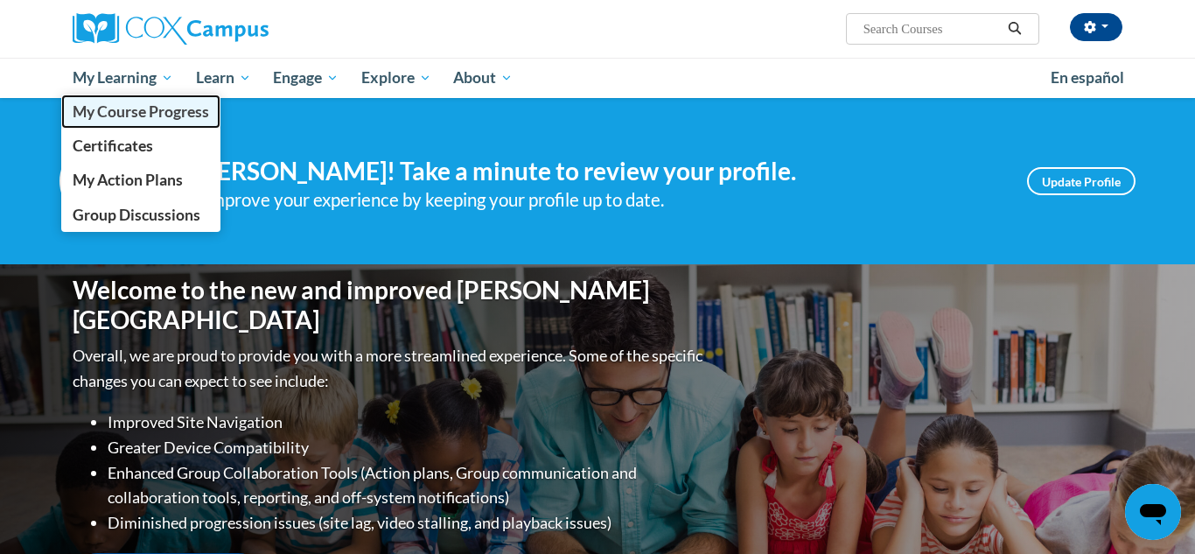
click at [150, 115] on span "My Course Progress" at bounding box center [141, 111] width 136 height 18
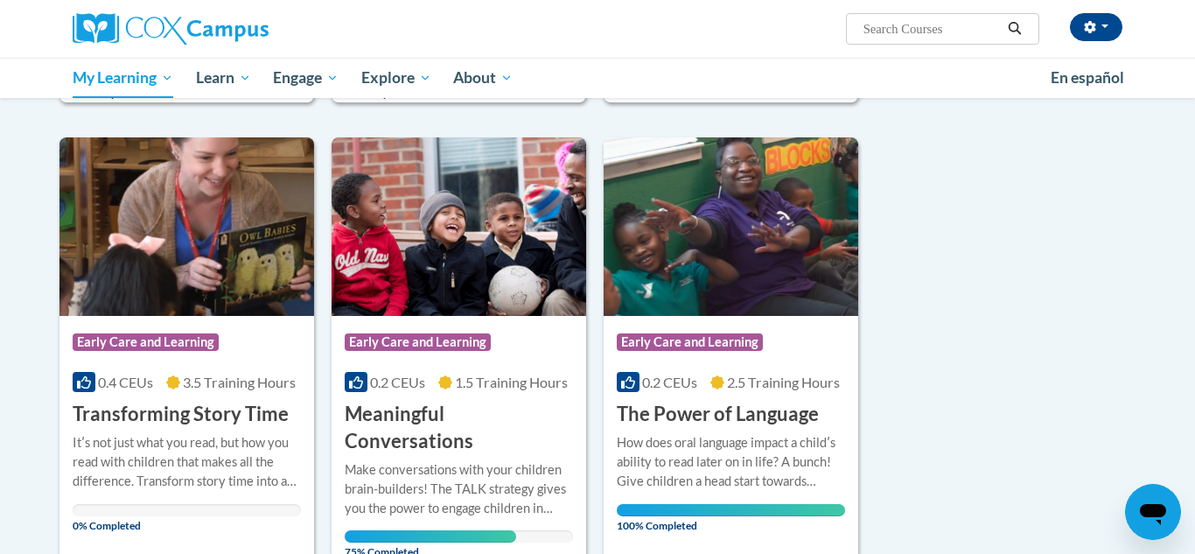
scroll to position [700, 0]
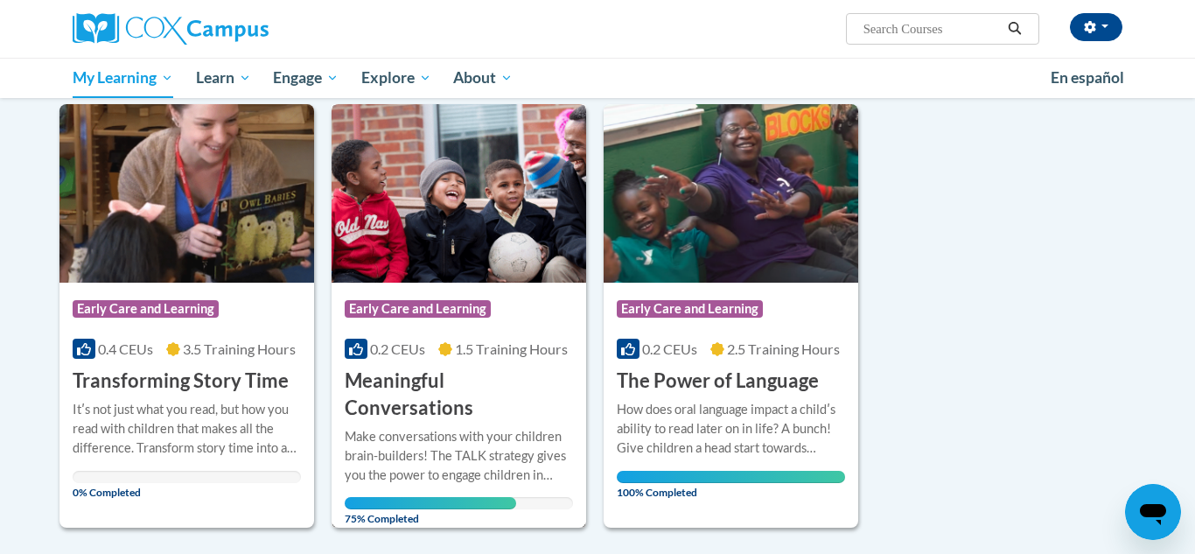
click at [380, 379] on h3 "Meaningful Conversations" at bounding box center [459, 394] width 228 height 54
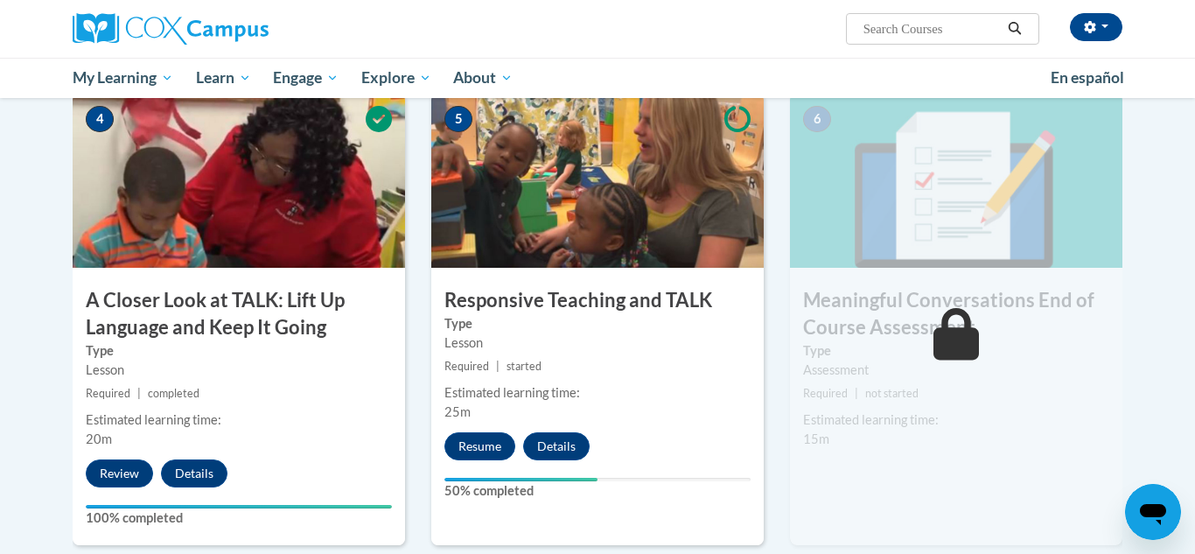
scroll to position [875, 0]
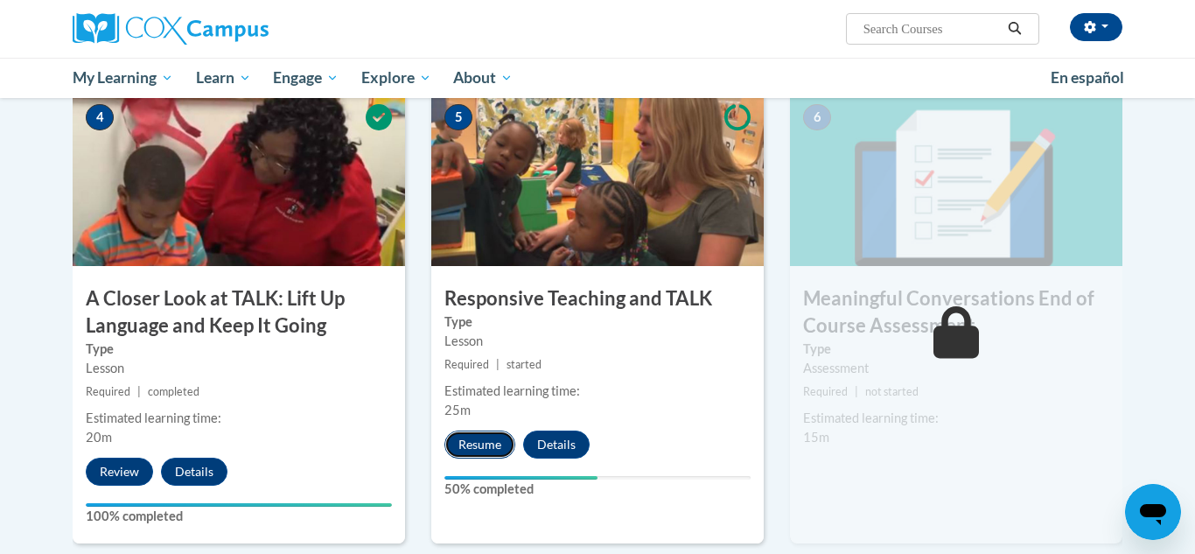
click at [471, 443] on button "Resume" at bounding box center [479, 444] width 71 height 28
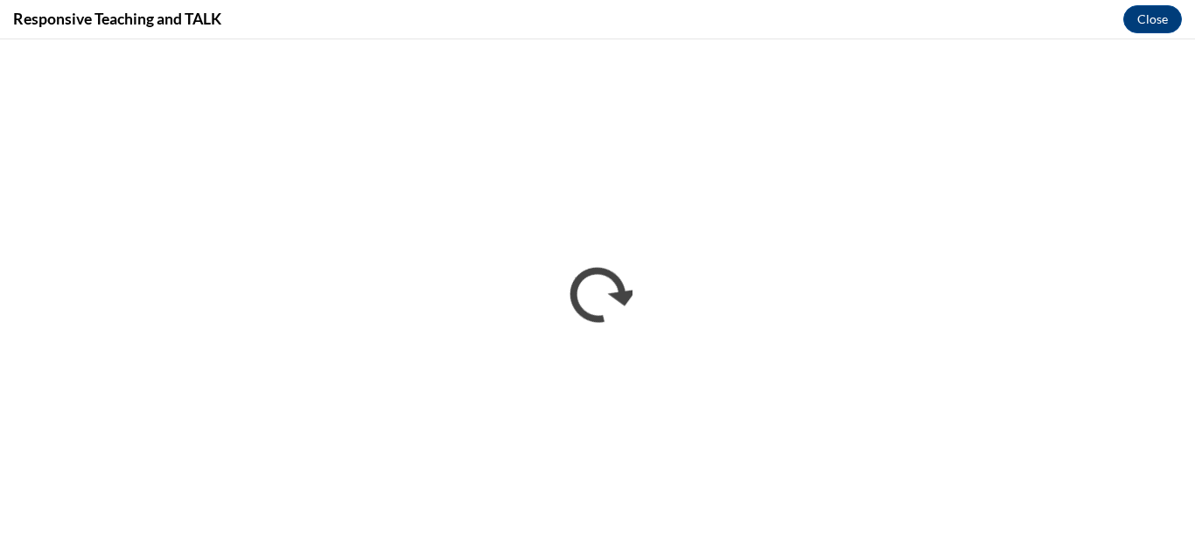
scroll to position [0, 0]
